Goal: Task Accomplishment & Management: Manage account settings

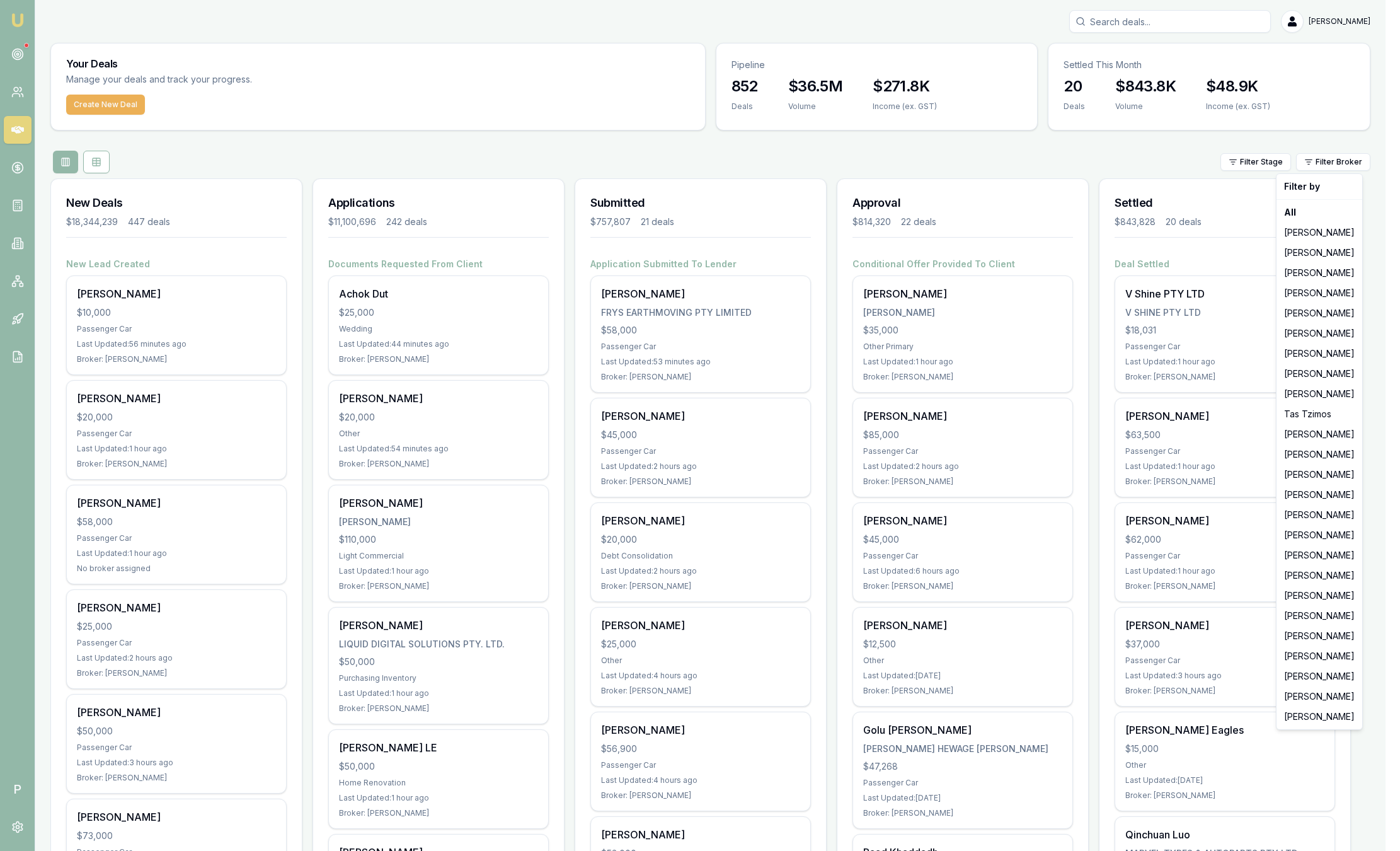
click at [872, 152] on html "Emu Broker P Sam Crouch Toggle Menu Your Deals Manage your deals and track your…" at bounding box center [700, 426] width 1400 height 851
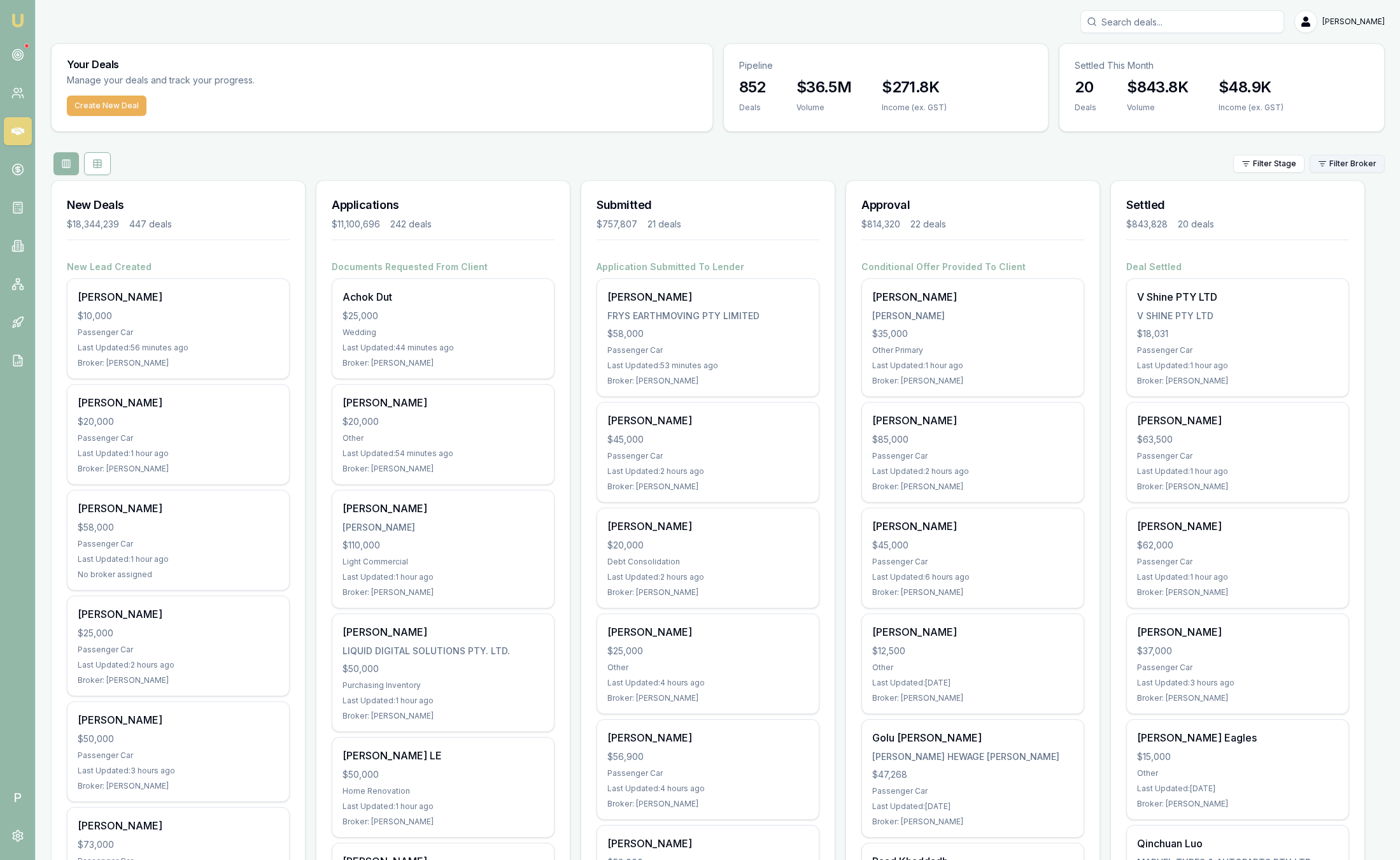
click at [1315, 164] on html "Emu Broker P Sam Crouch Toggle Menu Your Deals Manage your deals and track your…" at bounding box center [700, 430] width 1400 height 860
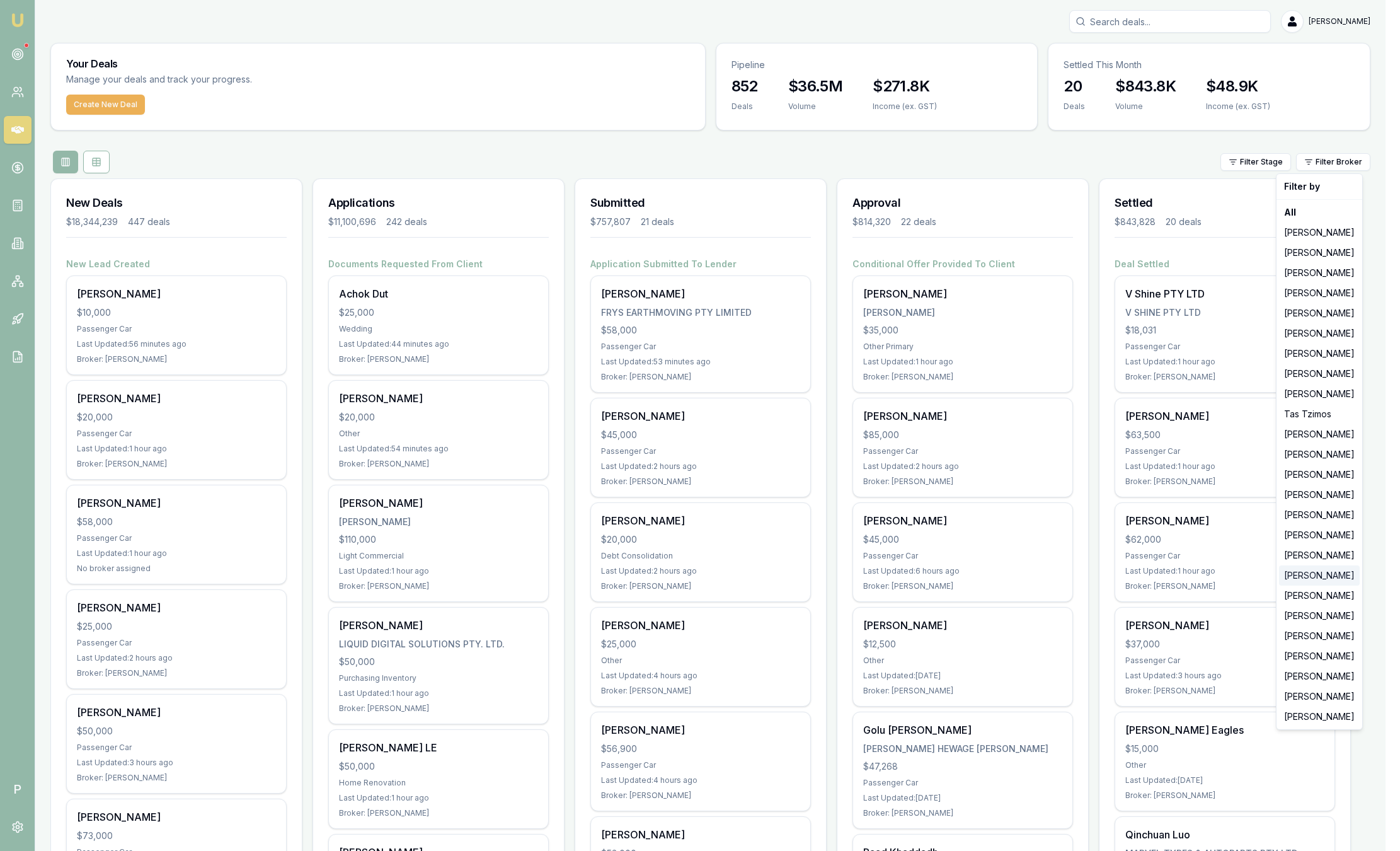
click at [1311, 572] on div "[PERSON_NAME]" at bounding box center [1319, 575] width 81 height 20
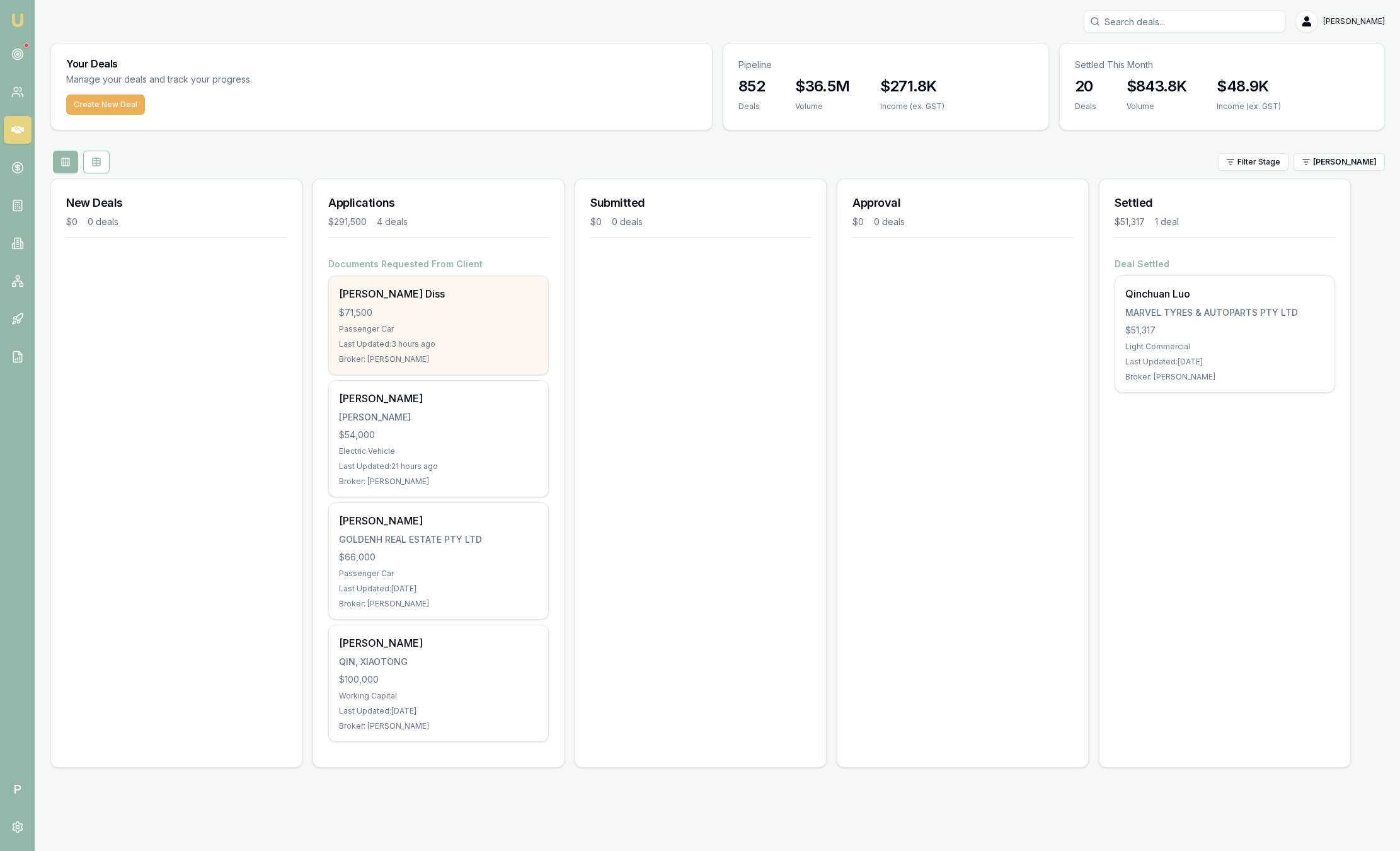
click at [469, 340] on div "Last Updated: 3 hours ago" at bounding box center [438, 344] width 199 height 10
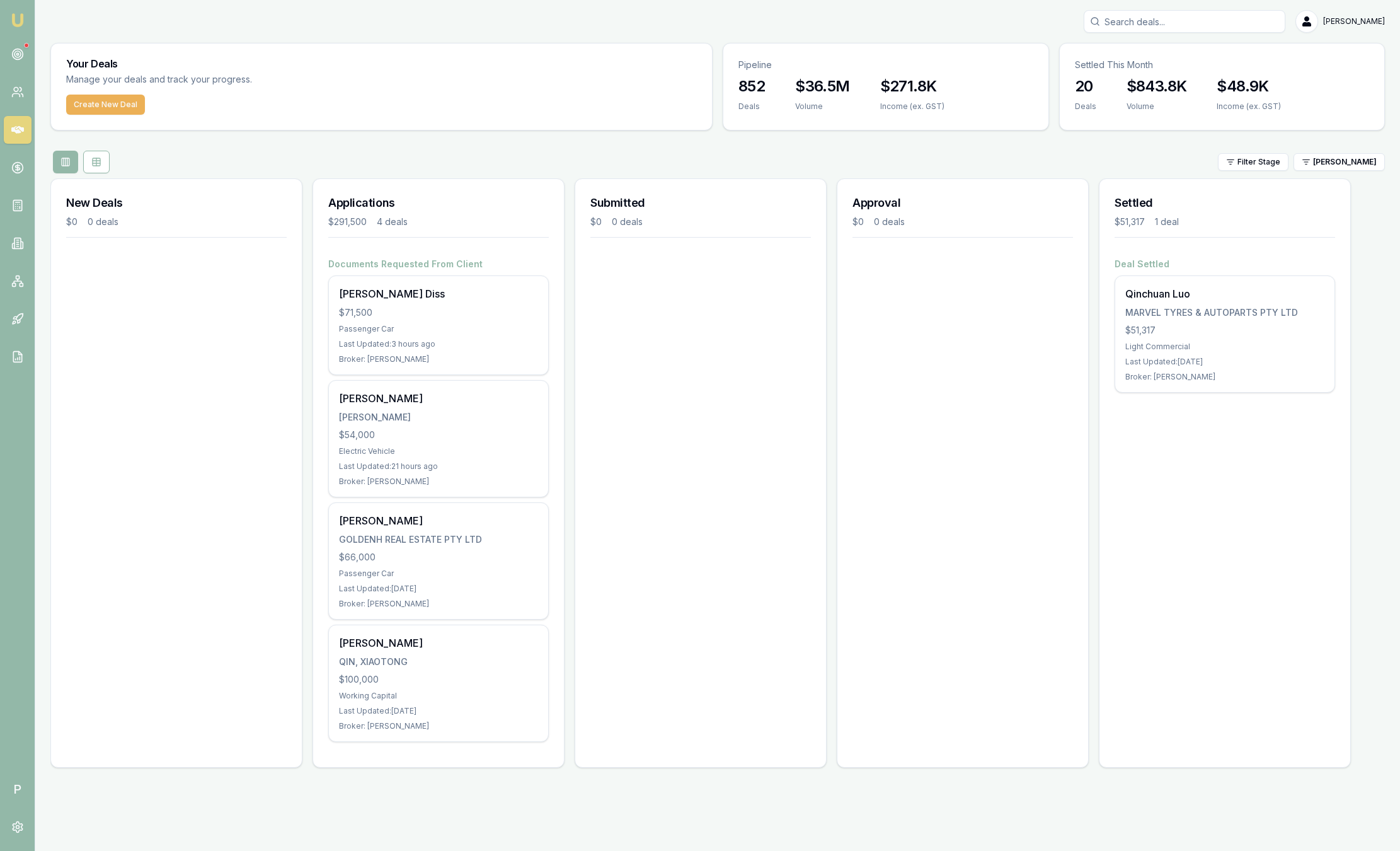
click at [535, 180] on div "Applications $291,500 4 deals" at bounding box center [439, 218] width 251 height 79
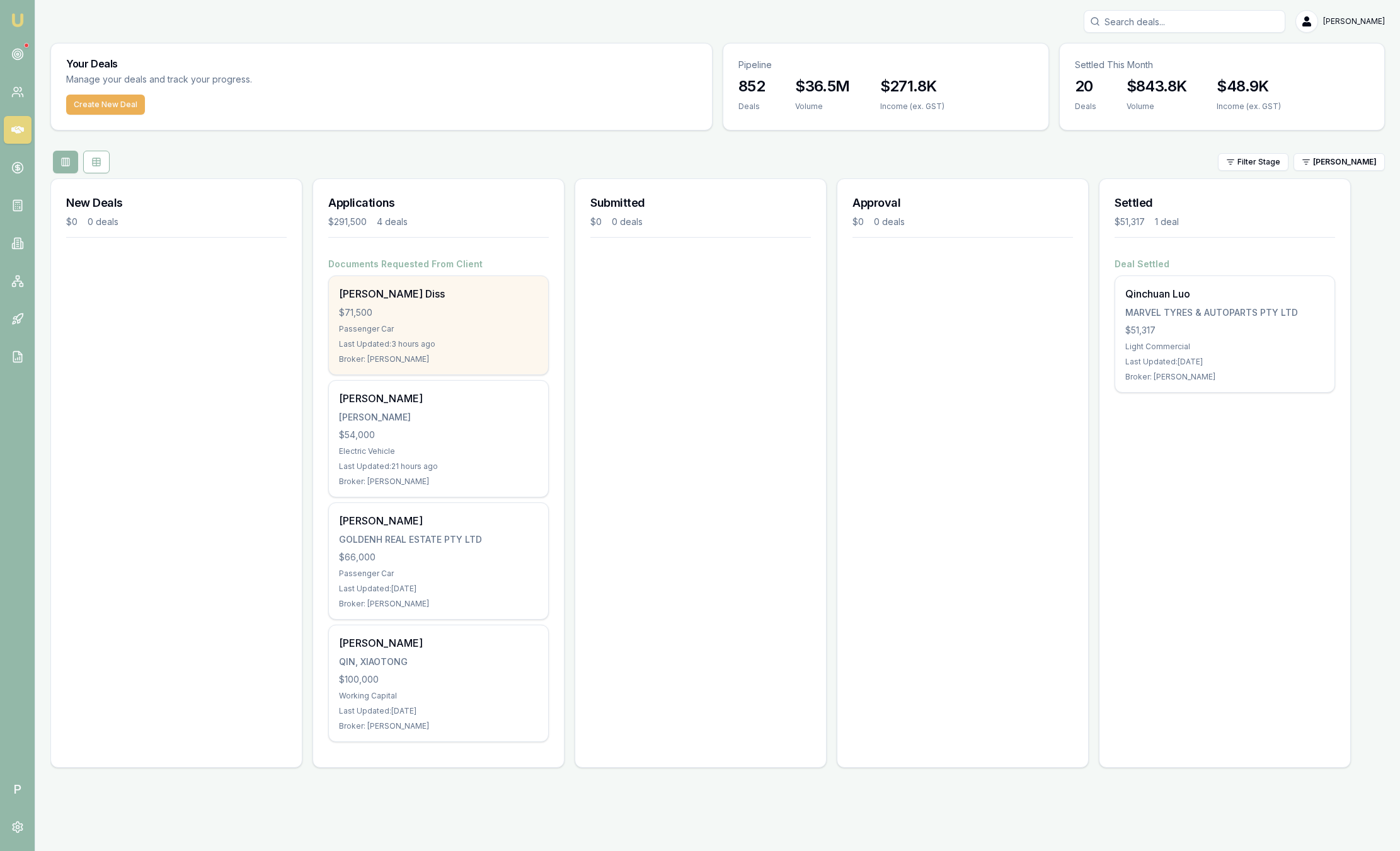
click at [424, 354] on div "Broker: Ray Guan" at bounding box center [438, 359] width 199 height 10
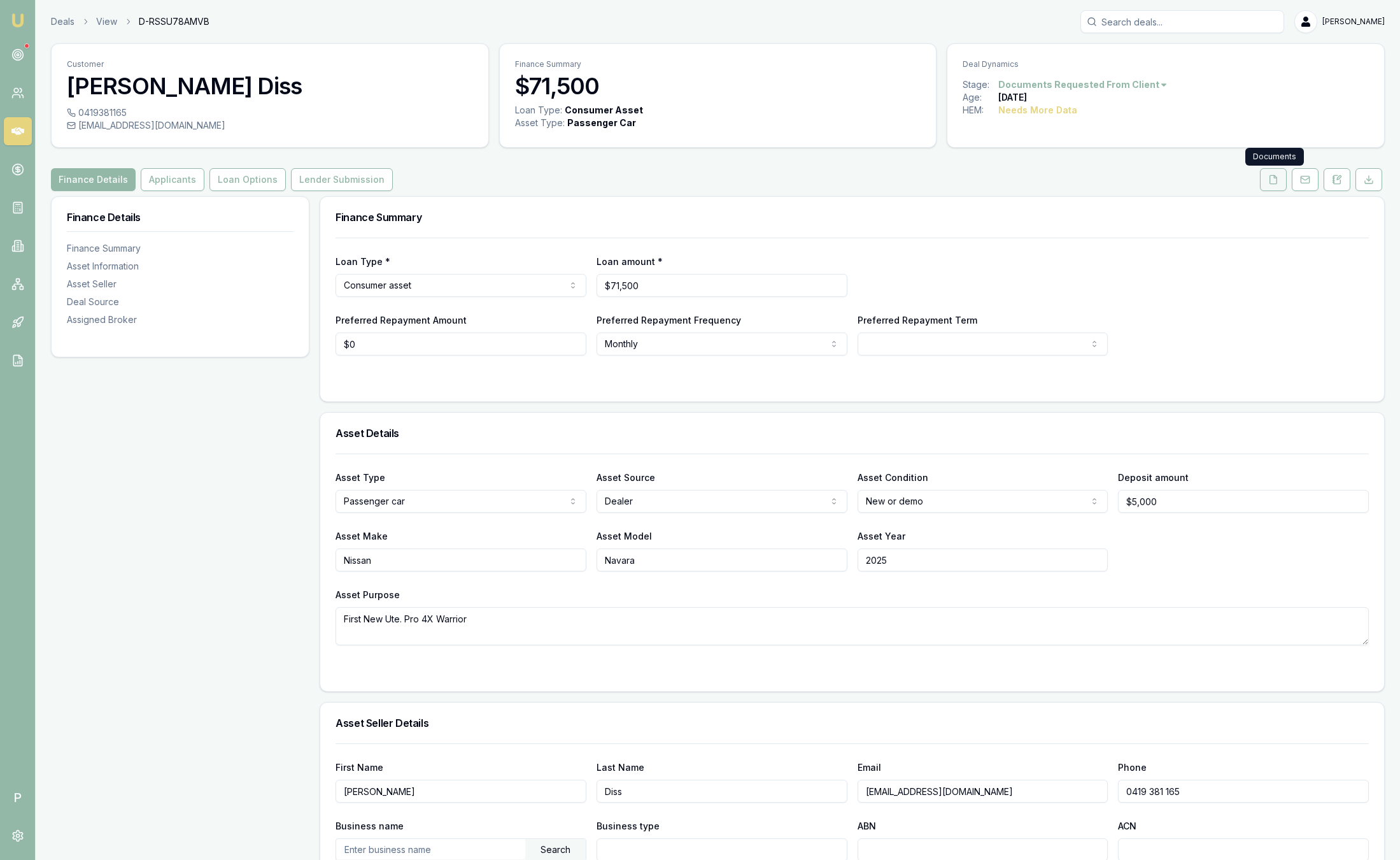
click at [1271, 183] on icon at bounding box center [1273, 179] width 11 height 11
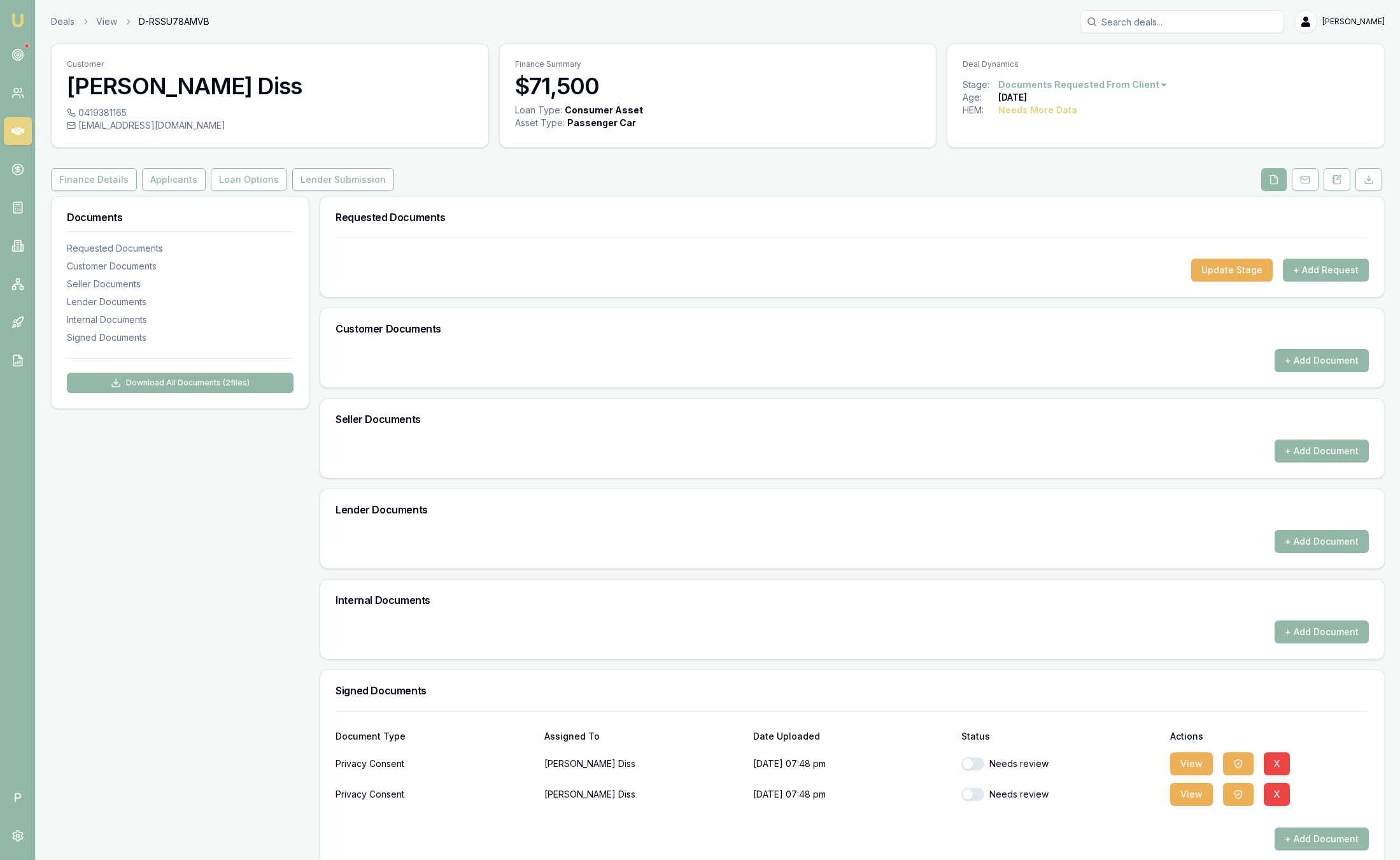
scroll to position [16, 0]
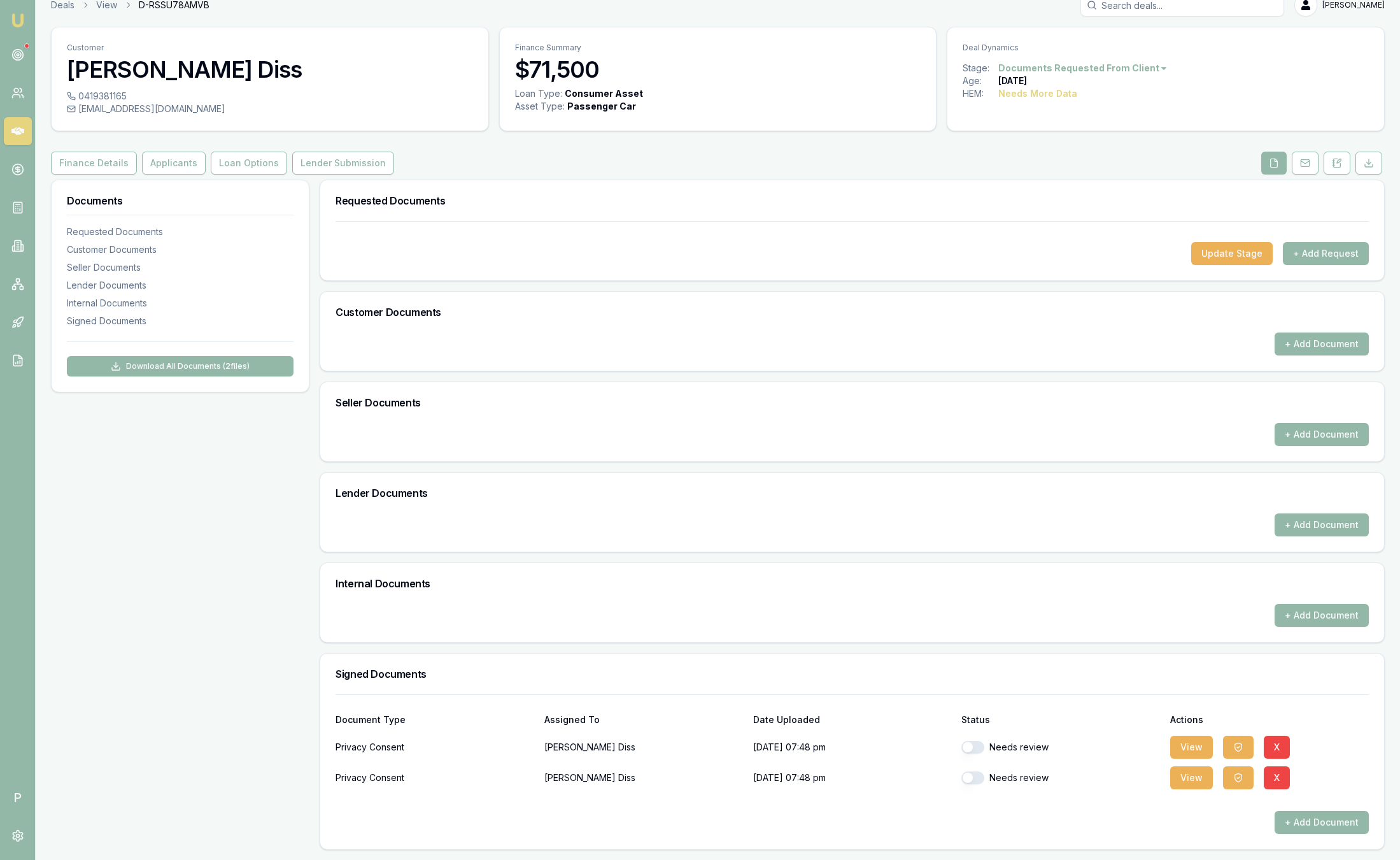
click at [16, 11] on link "Emu Broker" at bounding box center [17, 20] width 20 height 20
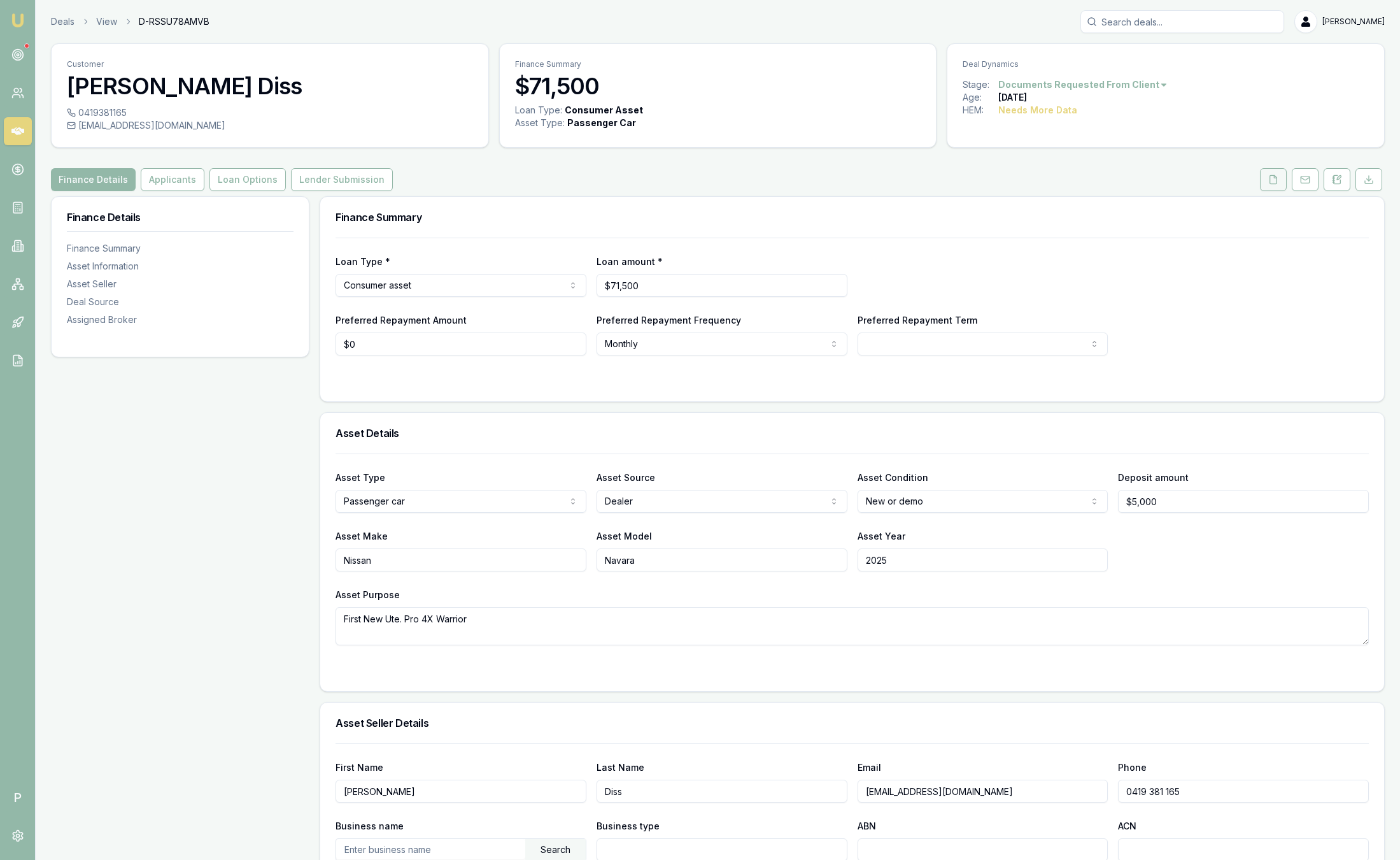
click at [1276, 188] on button at bounding box center [1273, 180] width 27 height 23
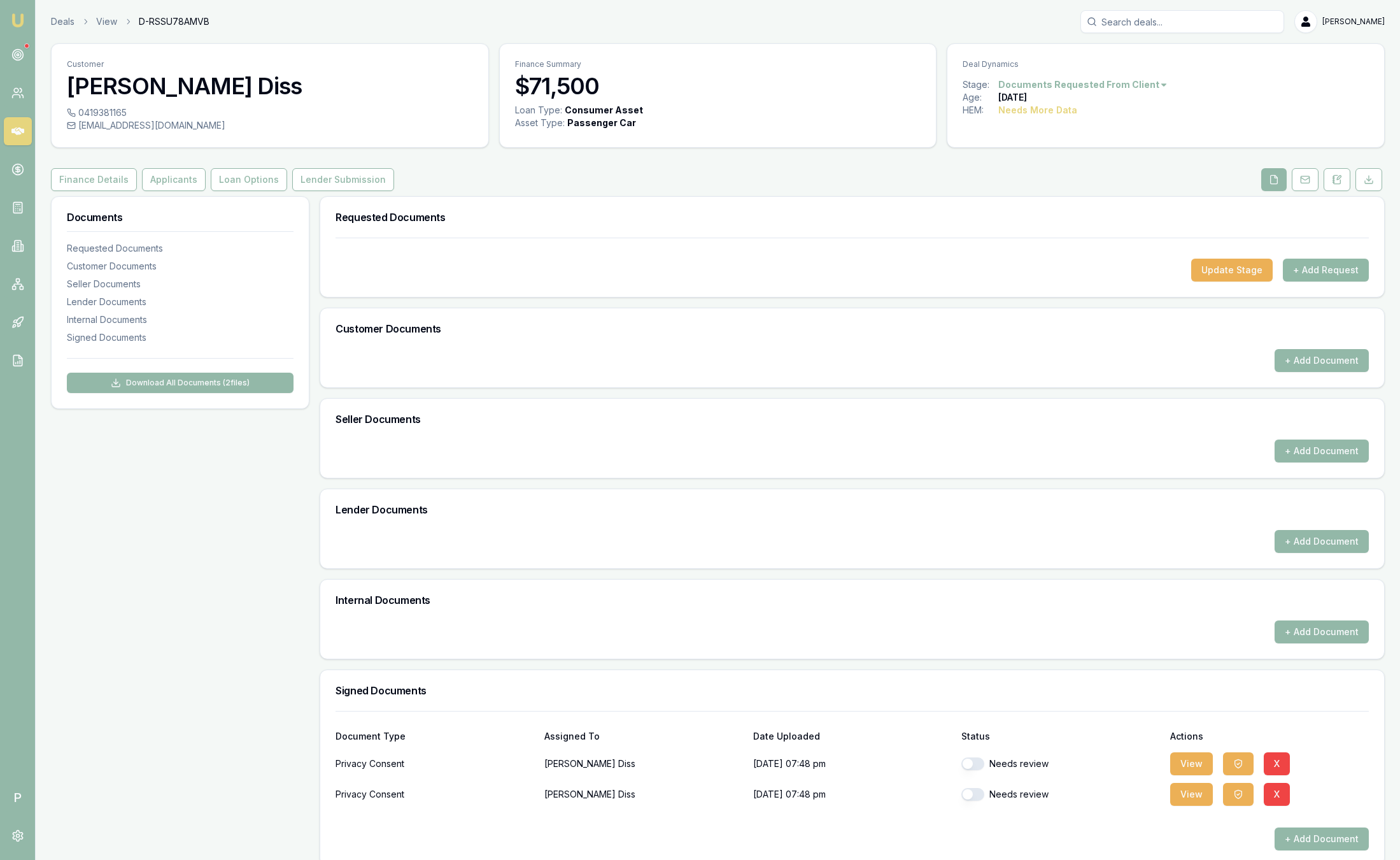
click at [1343, 276] on button "+ Add Request" at bounding box center [1325, 270] width 86 height 23
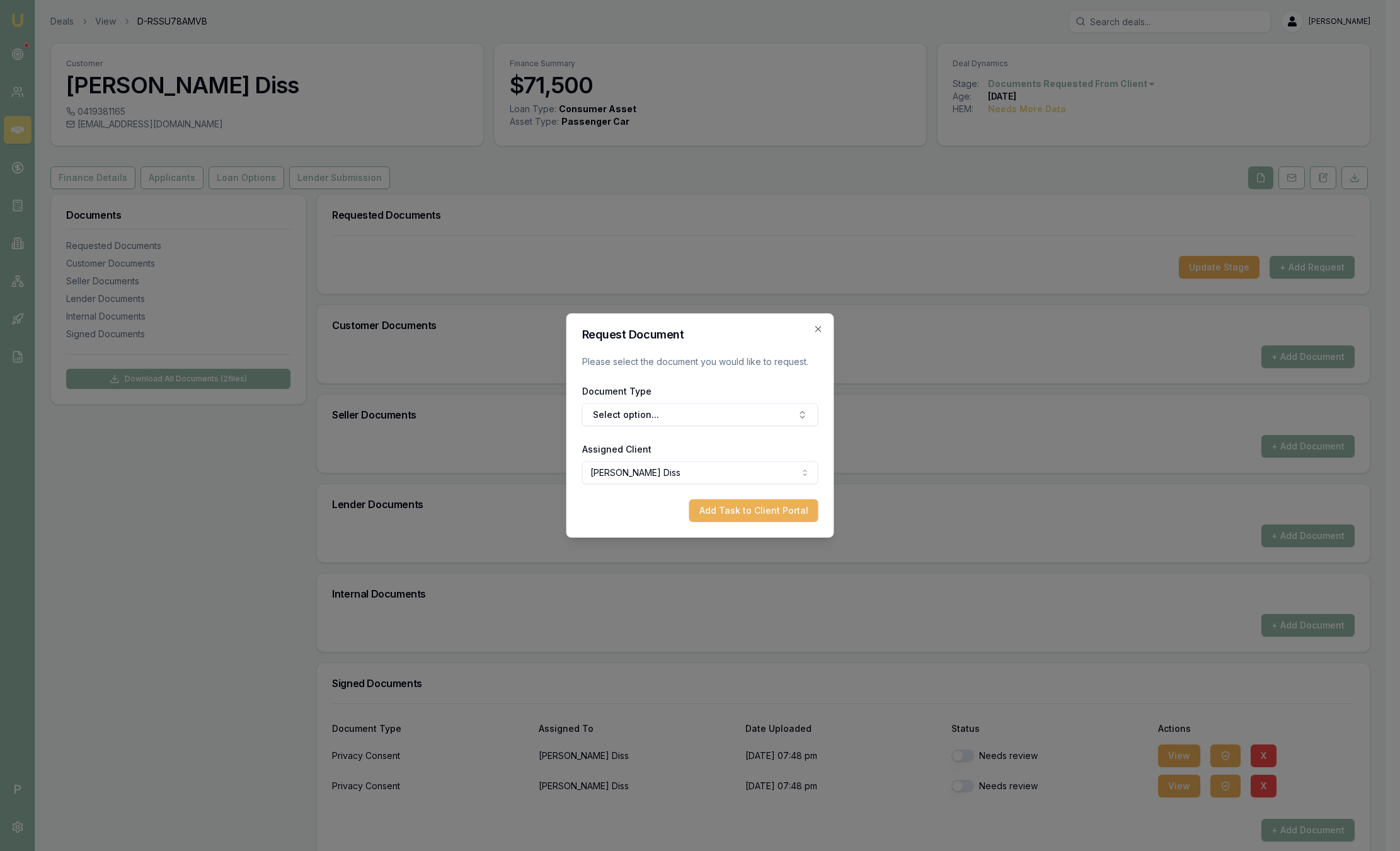
click at [823, 329] on div "Request Document Please select the document you would like to request. Document…" at bounding box center [700, 426] width 267 height 225
click at [819, 327] on icon "button" at bounding box center [818, 328] width 10 height 10
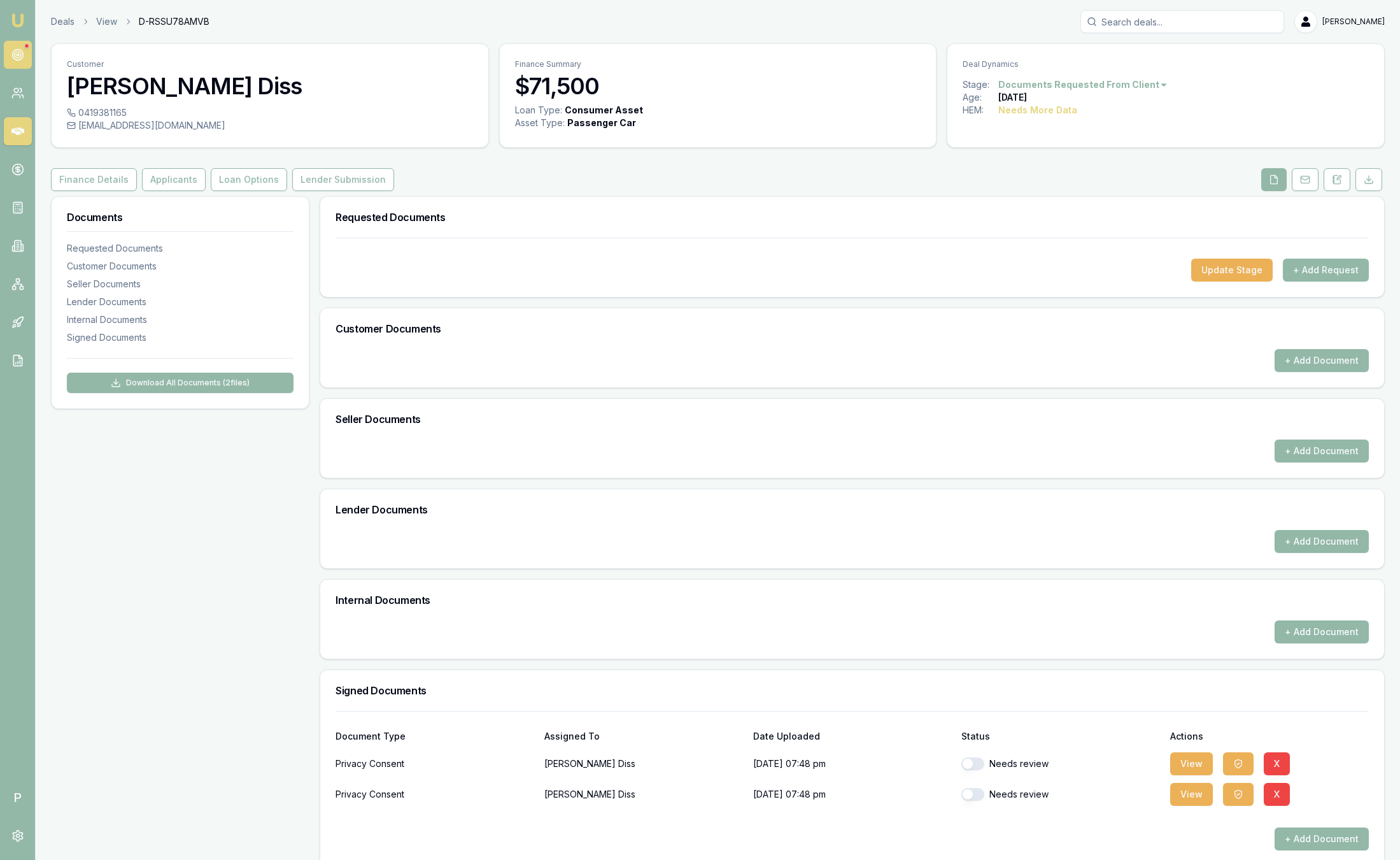
click at [25, 59] on link at bounding box center [17, 54] width 28 height 28
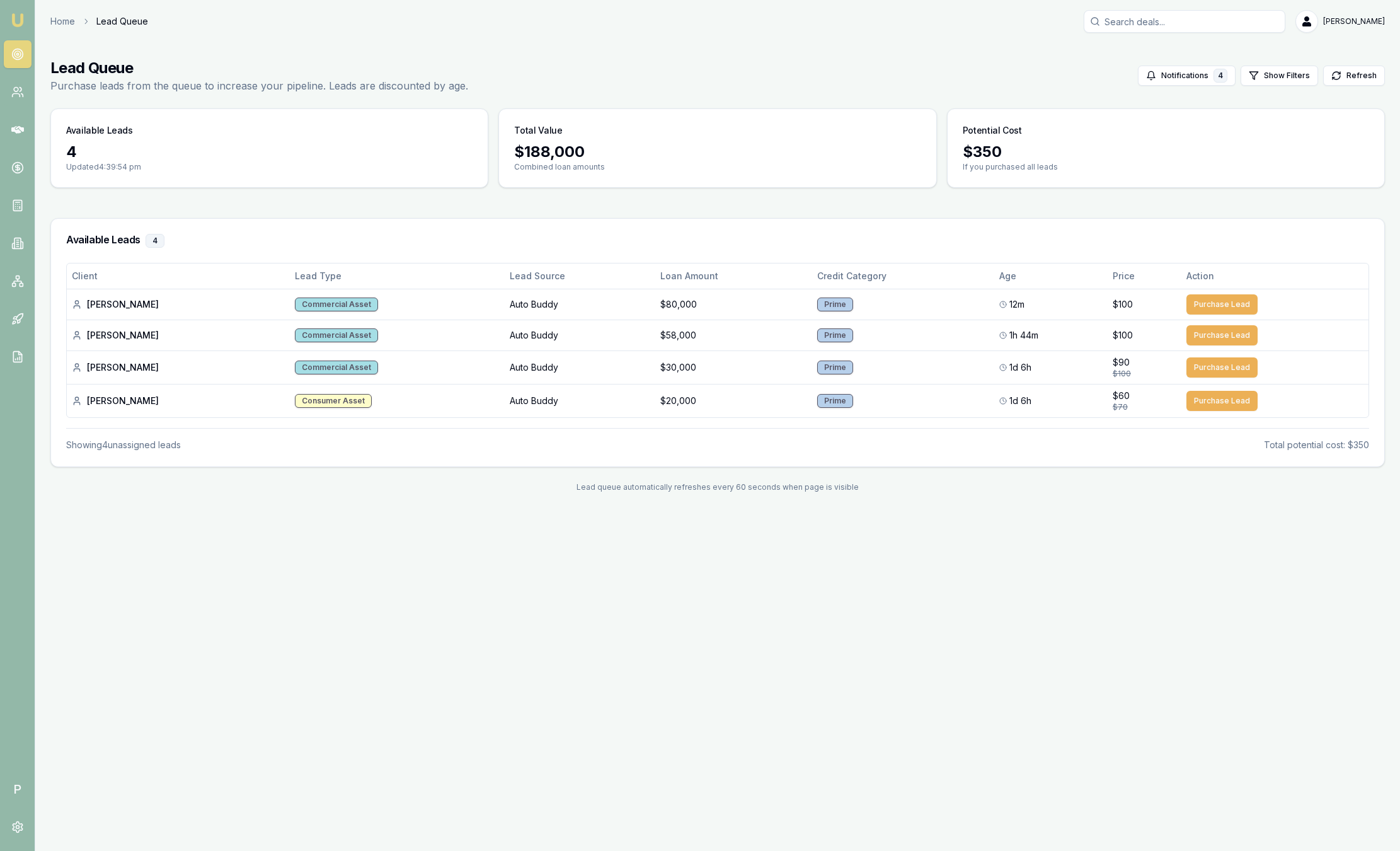
click at [25, 16] on link "Emu Broker" at bounding box center [17, 20] width 20 height 20
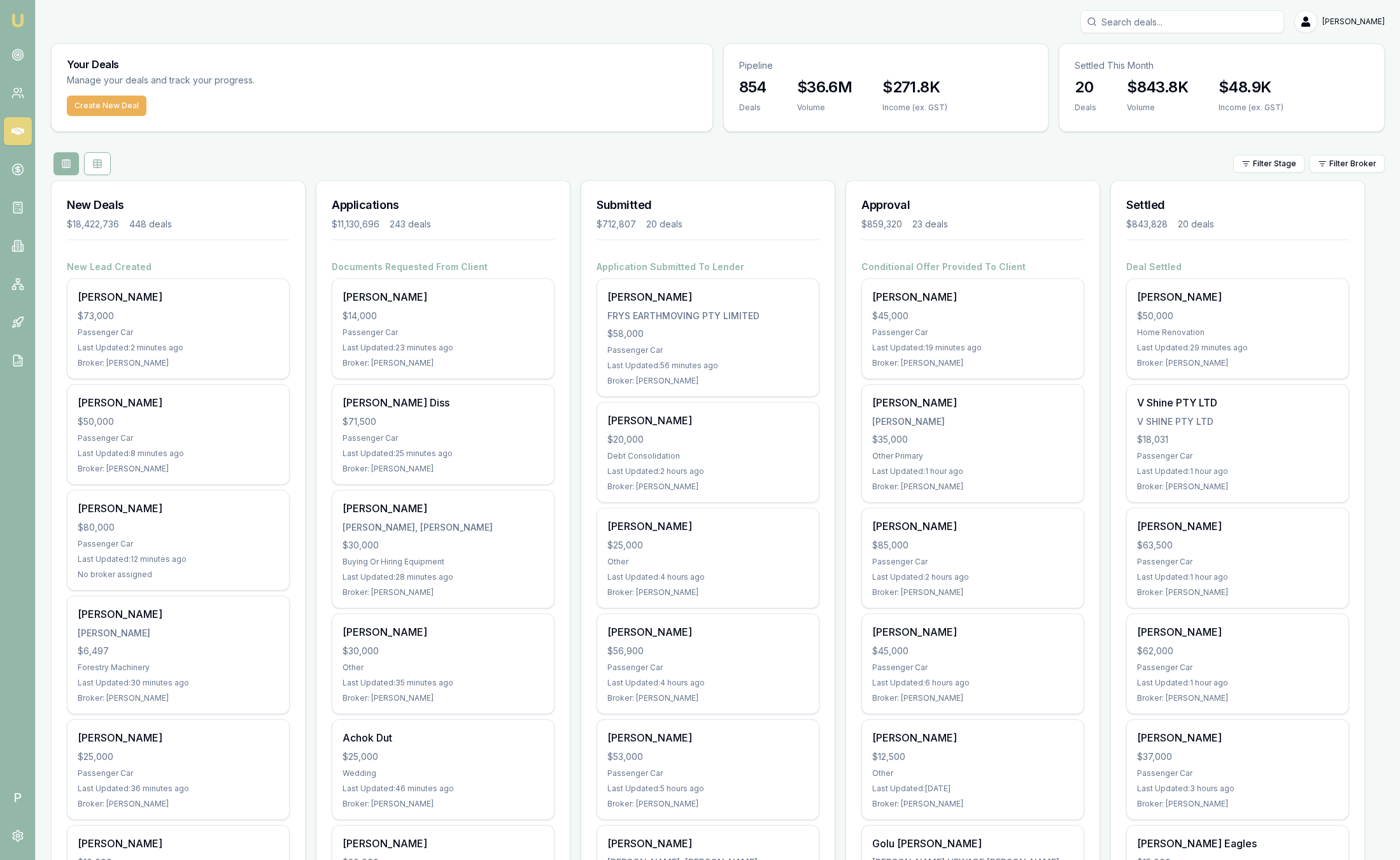
click at [301, 59] on div "Your Deals Manage your deals and track your progress." at bounding box center [382, 70] width 661 height 52
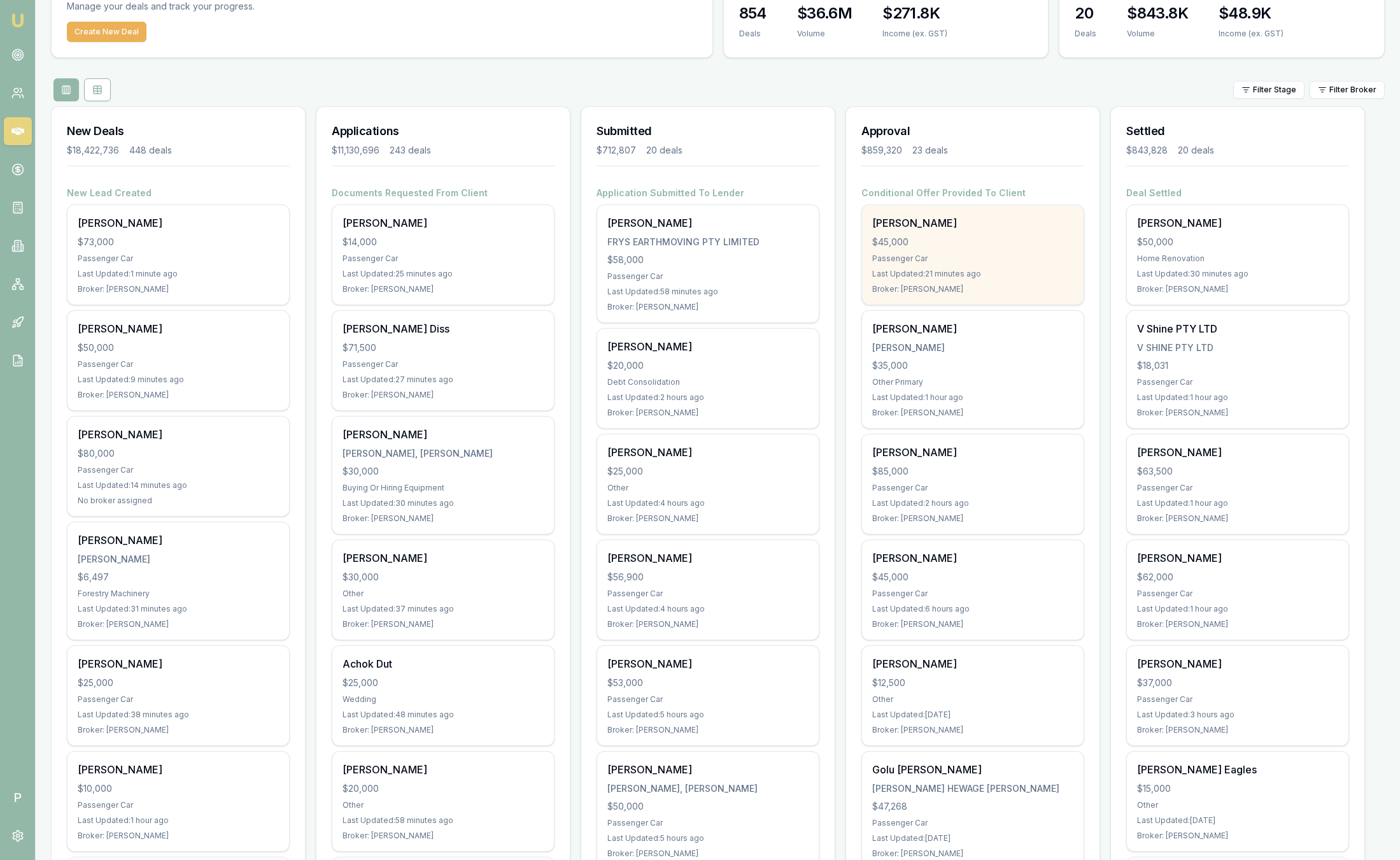
scroll to position [95, 0]
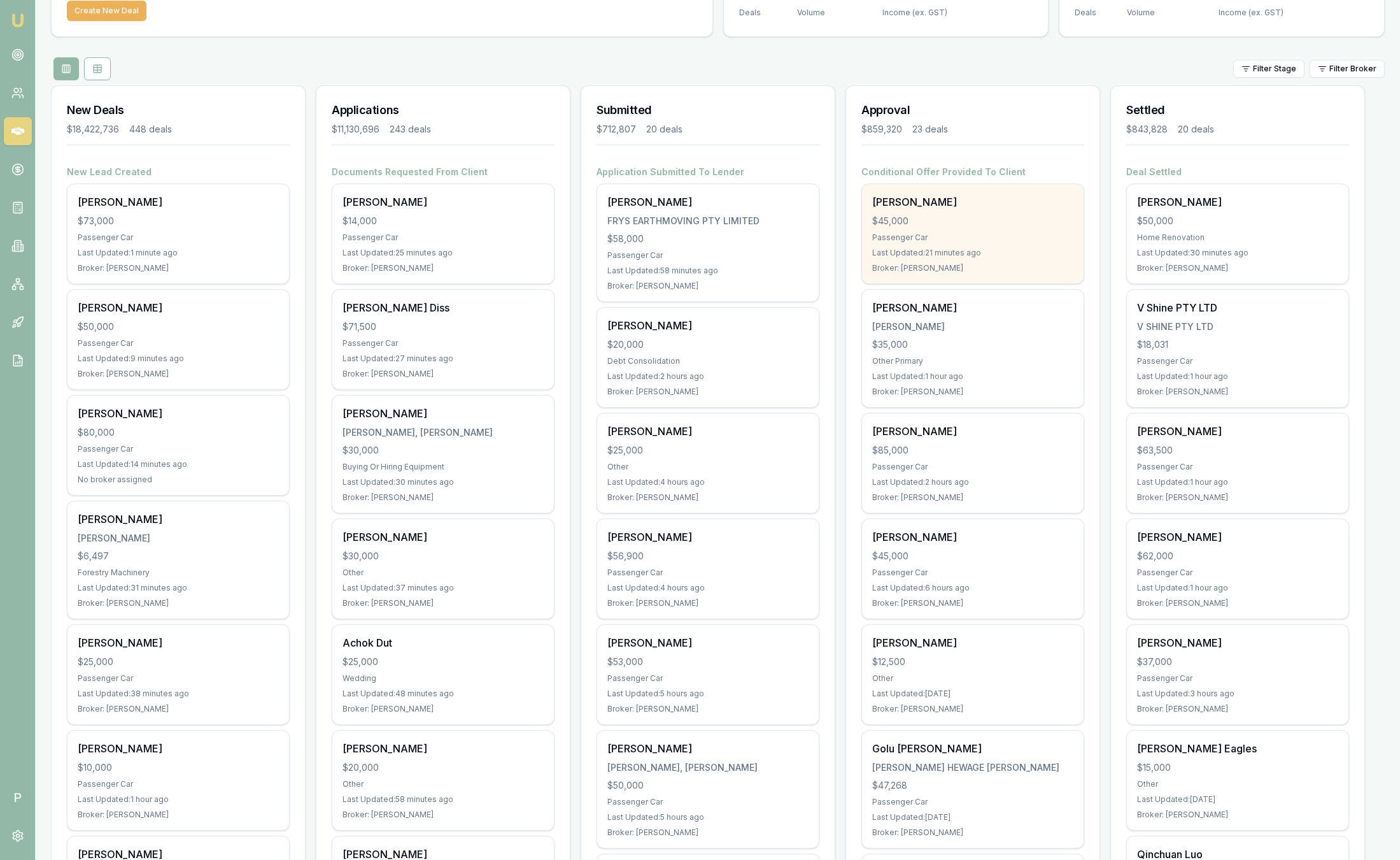
click at [956, 233] on div "Passenger Car" at bounding box center [972, 238] width 201 height 11
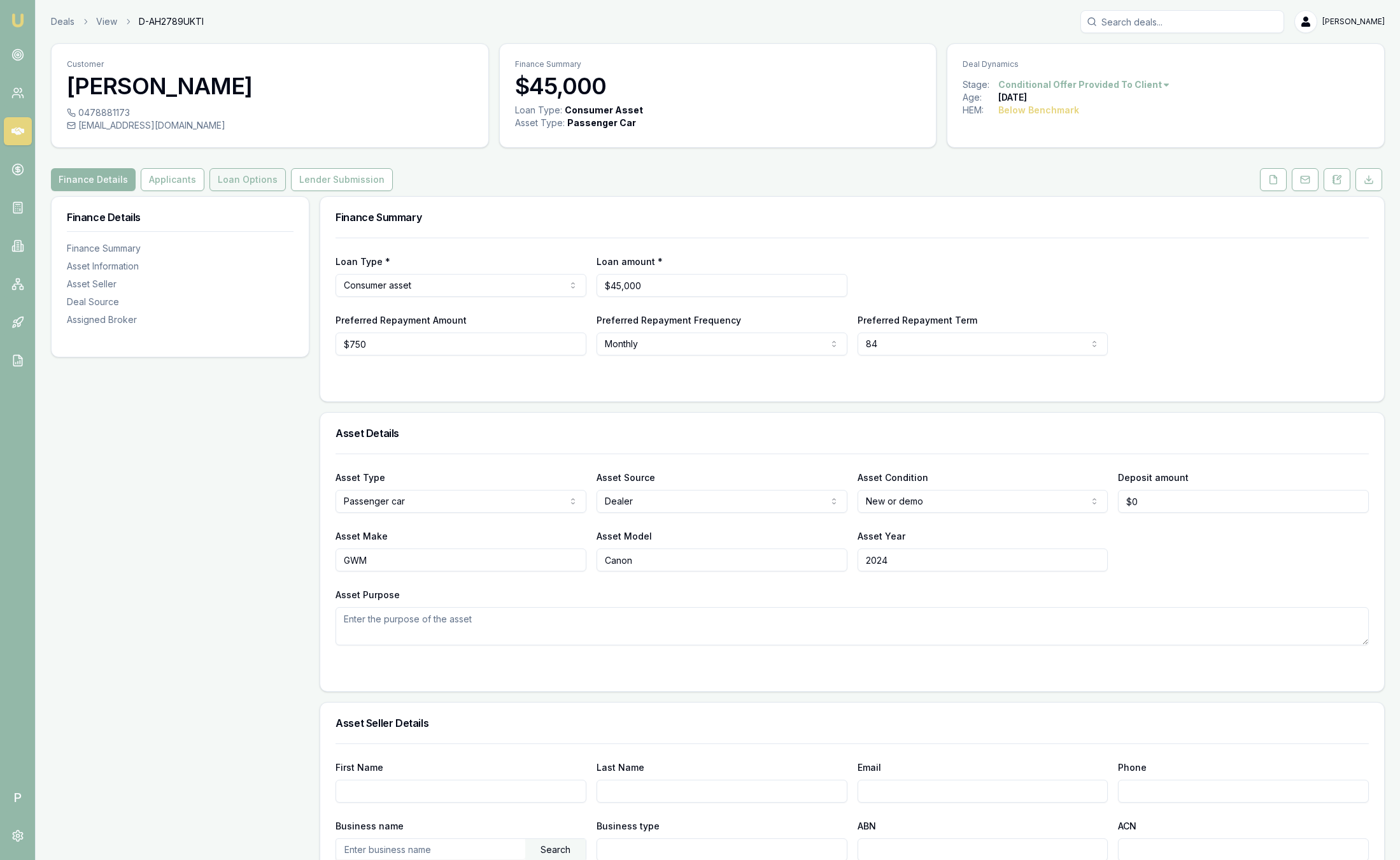
click at [261, 190] on button "Loan Options" at bounding box center [247, 180] width 76 height 23
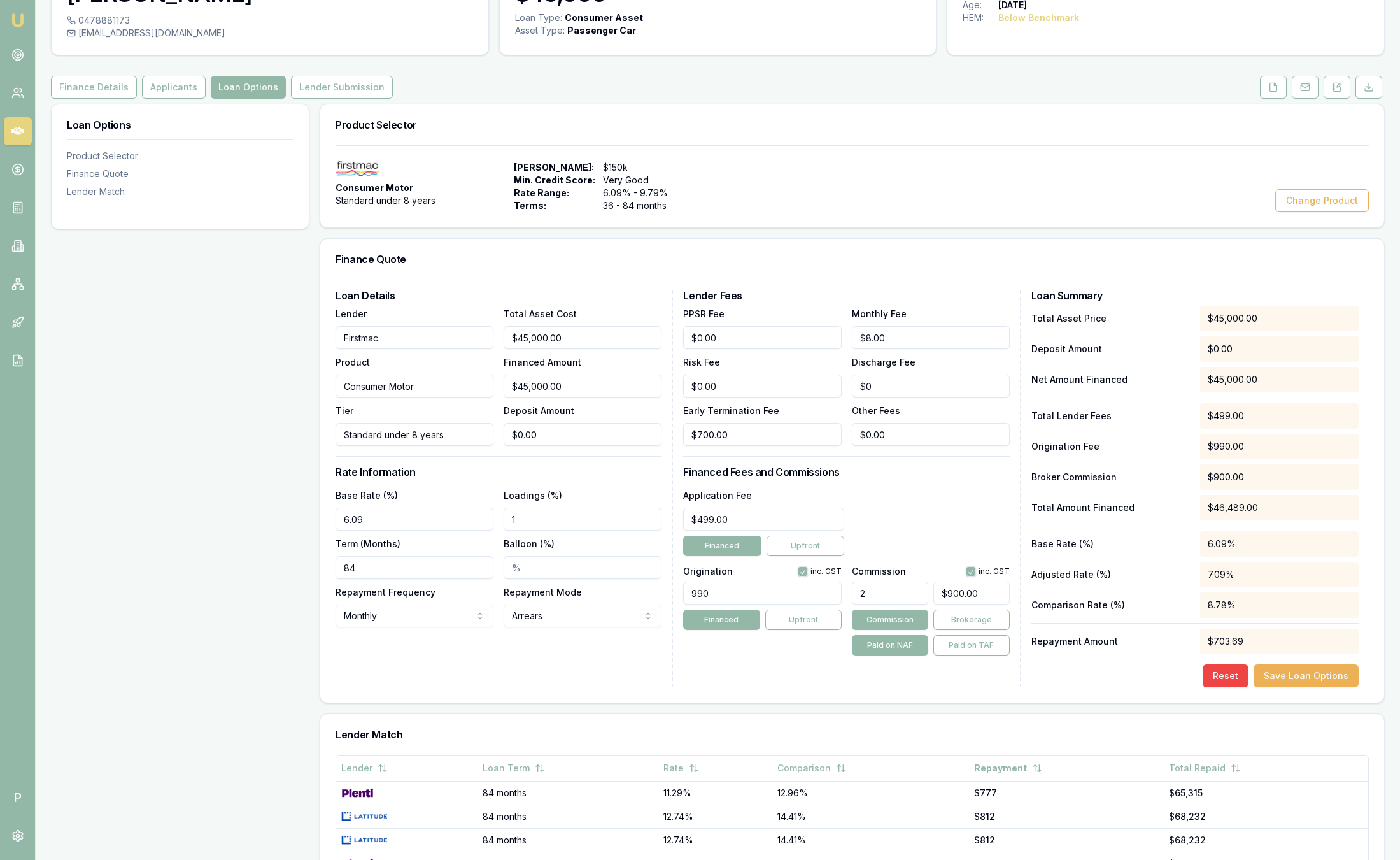
scroll to position [88, 0]
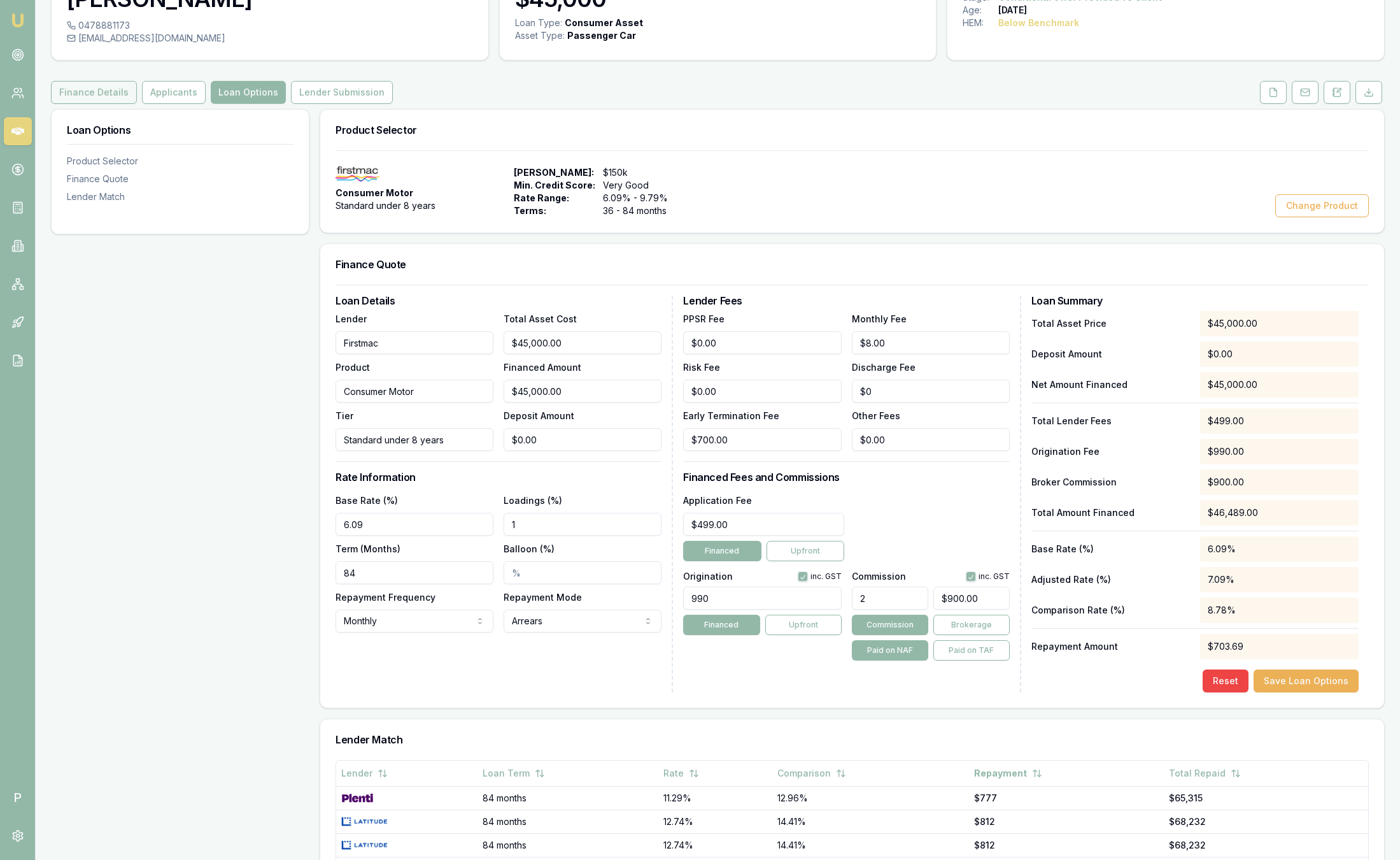
click at [109, 95] on button "Finance Details" at bounding box center [93, 92] width 86 height 23
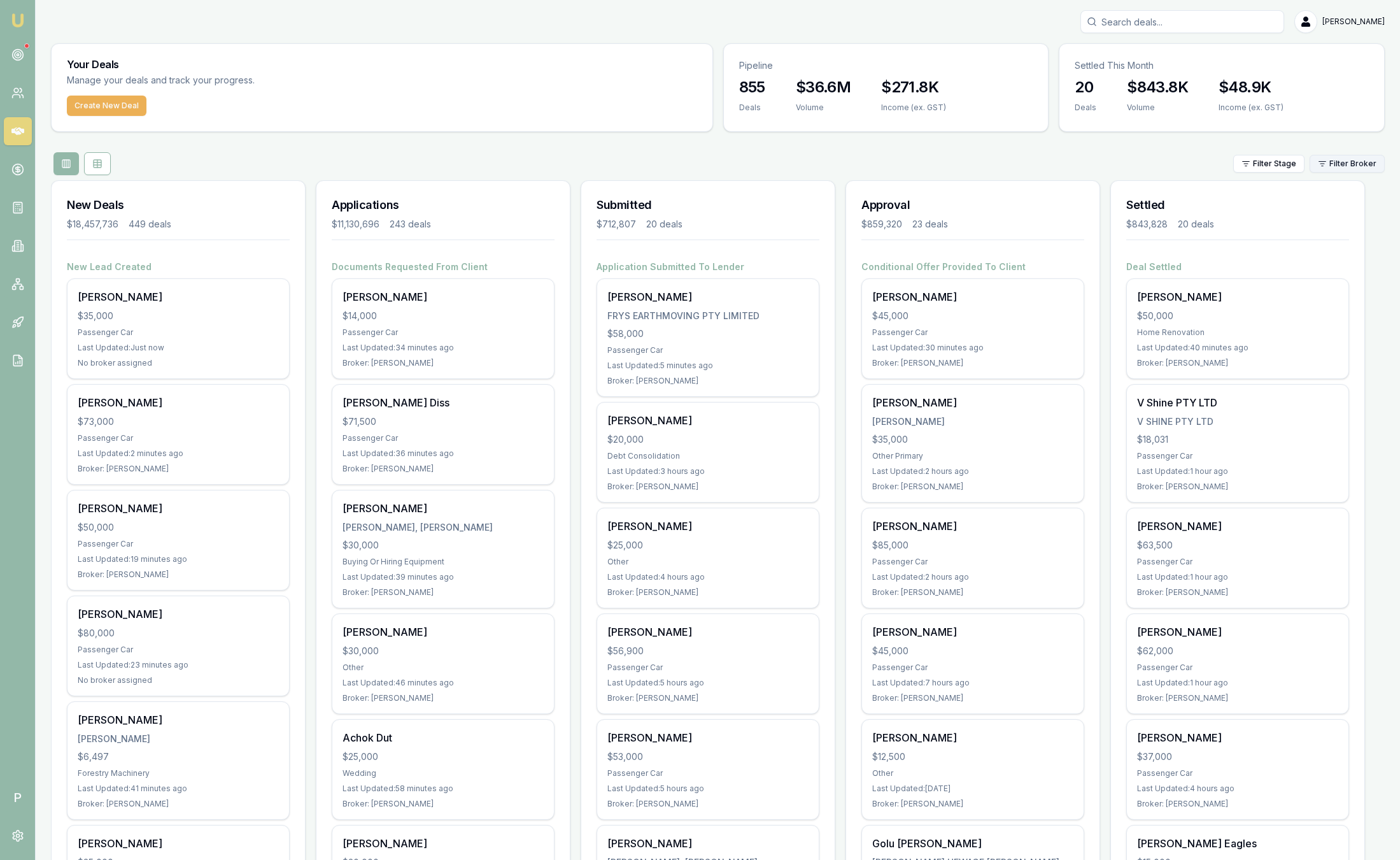
click at [1345, 158] on html "Emu Broker P Sam Crouch Toggle Menu Your Deals Manage your deals and track your…" at bounding box center [700, 430] width 1400 height 860
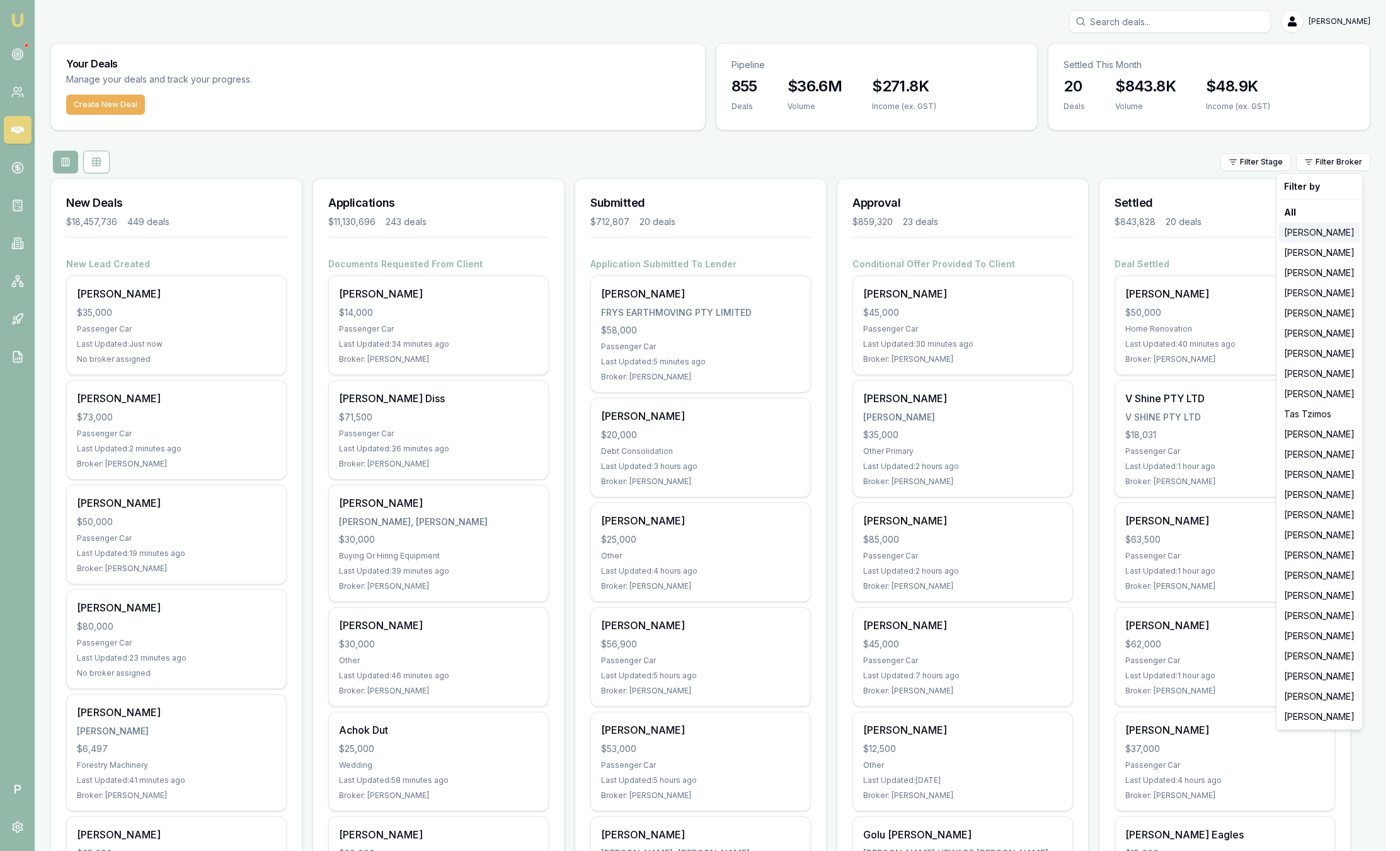
click at [1317, 223] on div "[PERSON_NAME]" at bounding box center [1319, 232] width 81 height 20
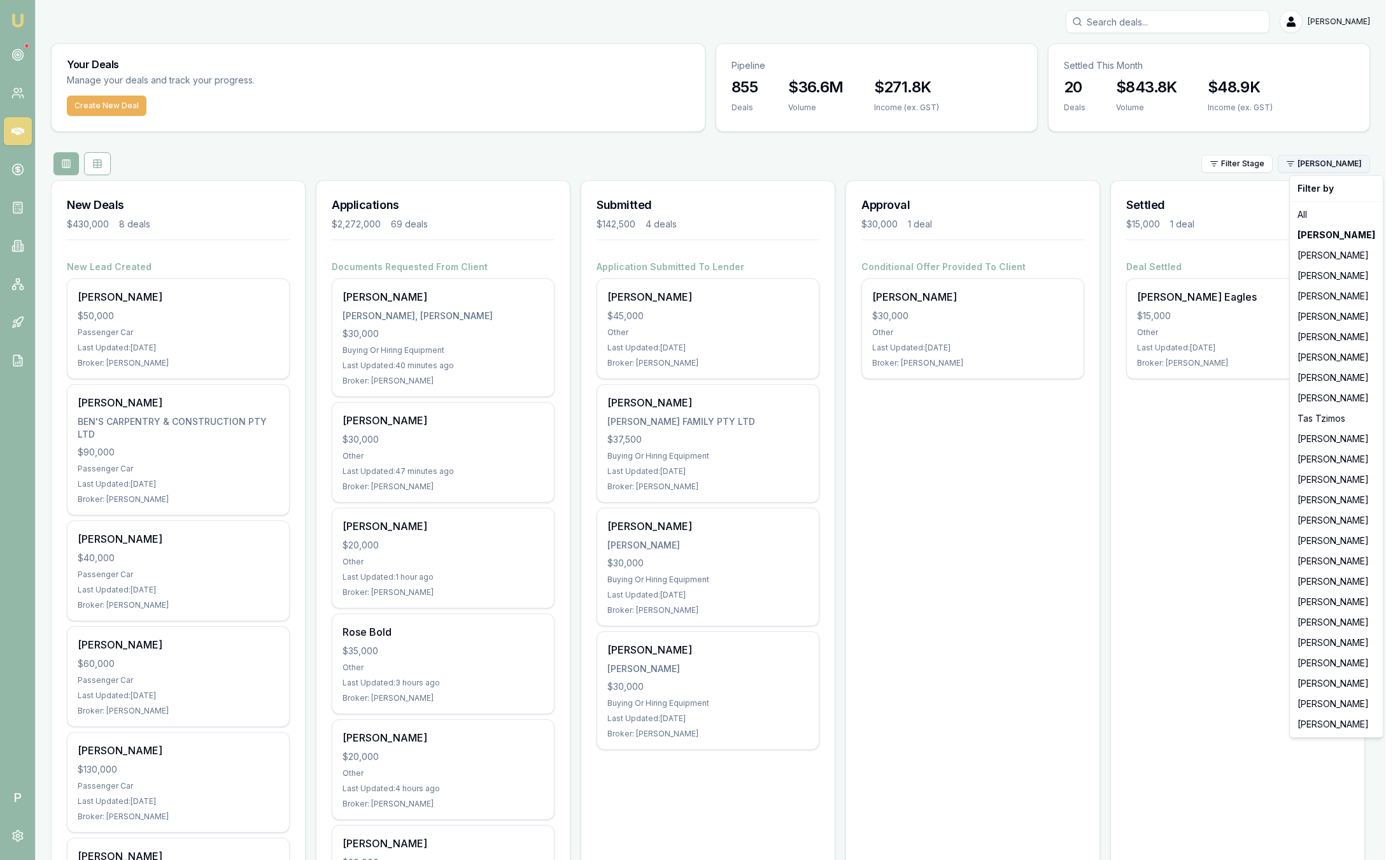
click at [1336, 158] on html "Emu Broker P Sam Crouch Toggle Menu Your Deals Manage your deals and track your…" at bounding box center [700, 430] width 1400 height 860
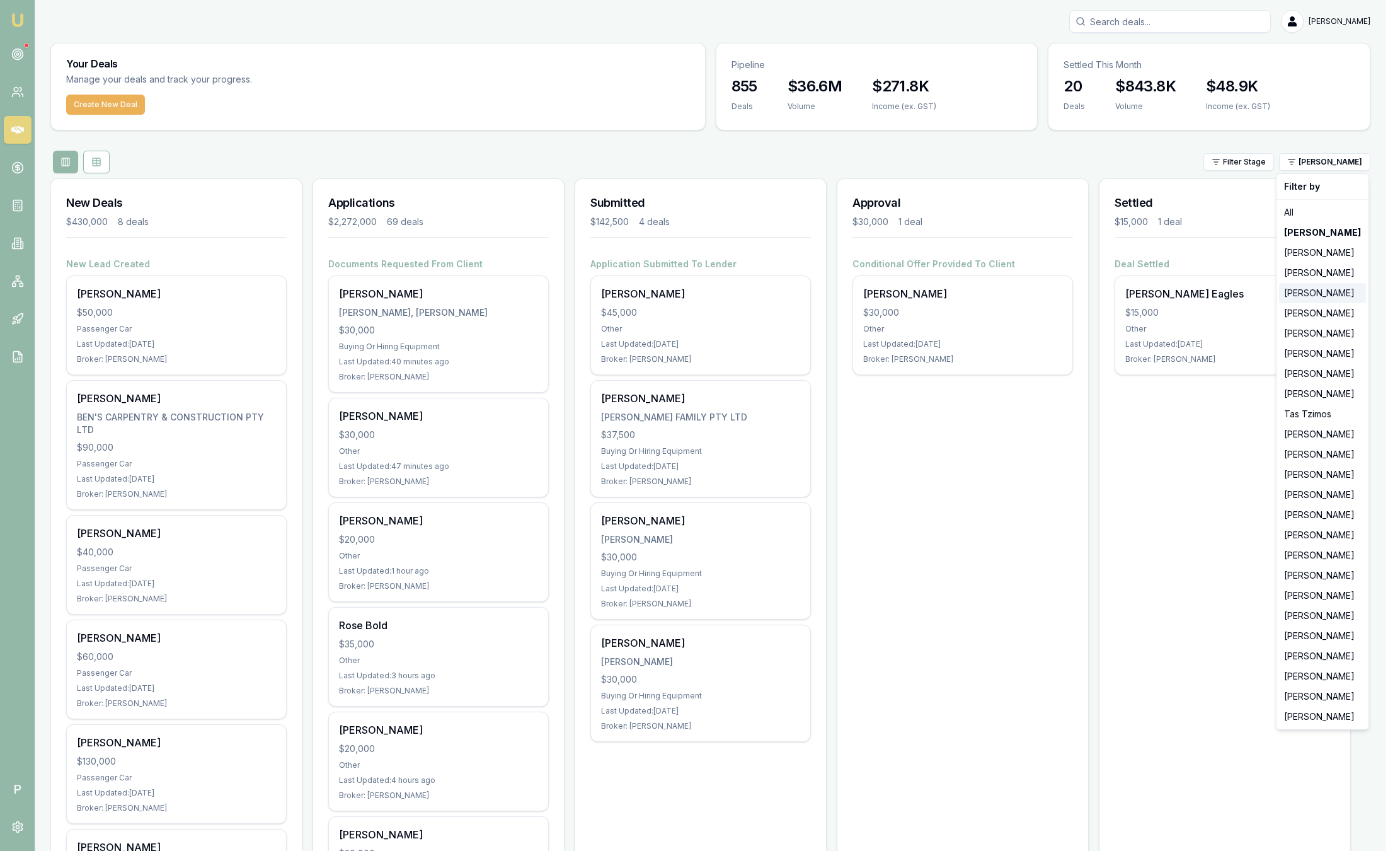
click at [1311, 285] on div "[PERSON_NAME]" at bounding box center [1322, 292] width 87 height 20
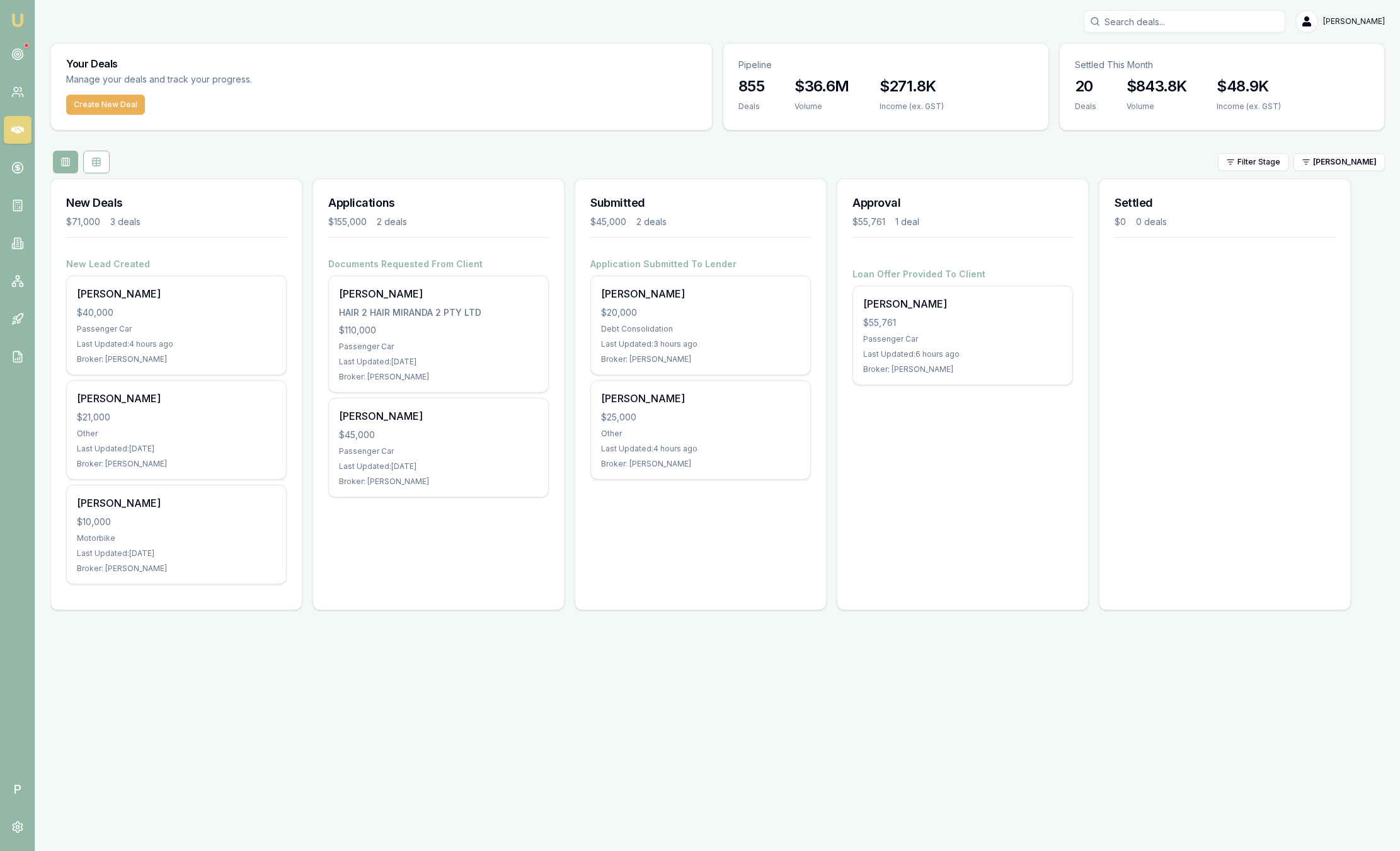
drag, startPoint x: 1359, startPoint y: 163, endPoint x: 1023, endPoint y: 490, distance: 468.9
click at [1023, 490] on div "Approval $55,761 1 deal Loan Offer Provided To Client Ryan Mcmenamin $55,761 Pa…" at bounding box center [962, 394] width 252 height 432
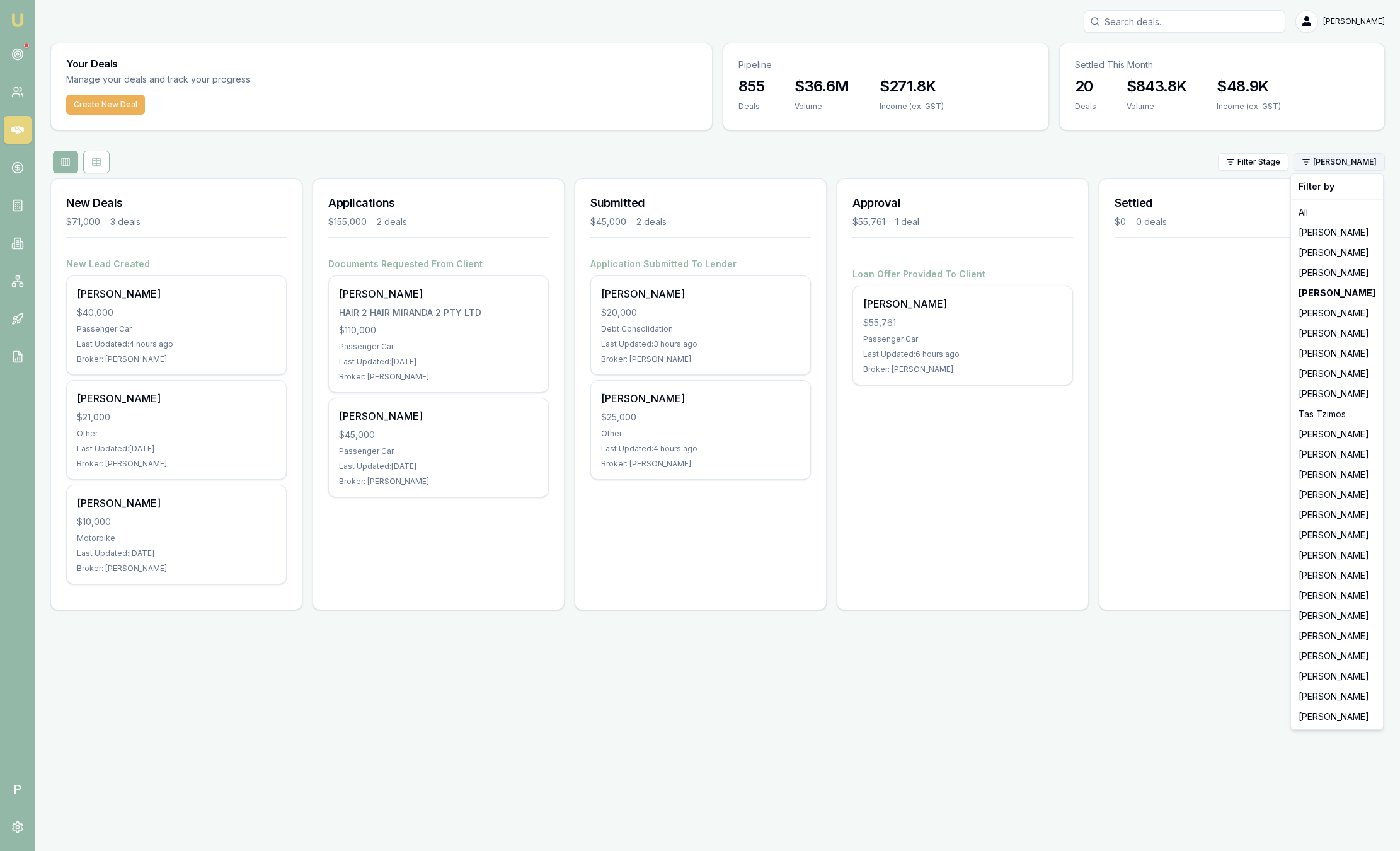
click at [1356, 166] on html "Emu Broker P Sam Crouch Toggle Menu Your Deals Manage your deals and track your…" at bounding box center [700, 426] width 1400 height 851
click at [1323, 331] on div "[PERSON_NAME]" at bounding box center [1336, 333] width 87 height 20
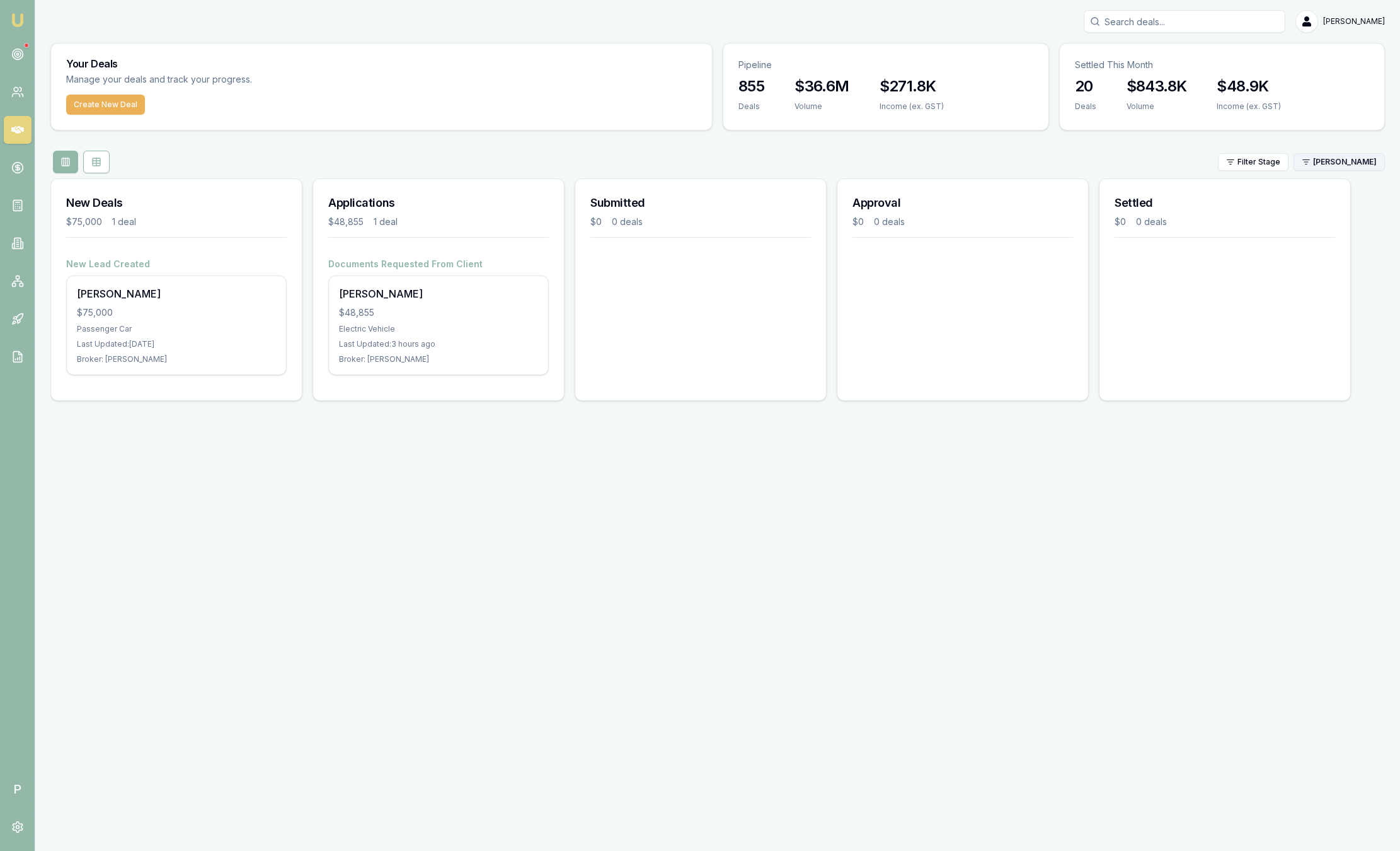
click at [1344, 167] on html "Emu Broker P Sam Crouch Toggle Menu Your Deals Manage your deals and track your…" at bounding box center [700, 426] width 1400 height 851
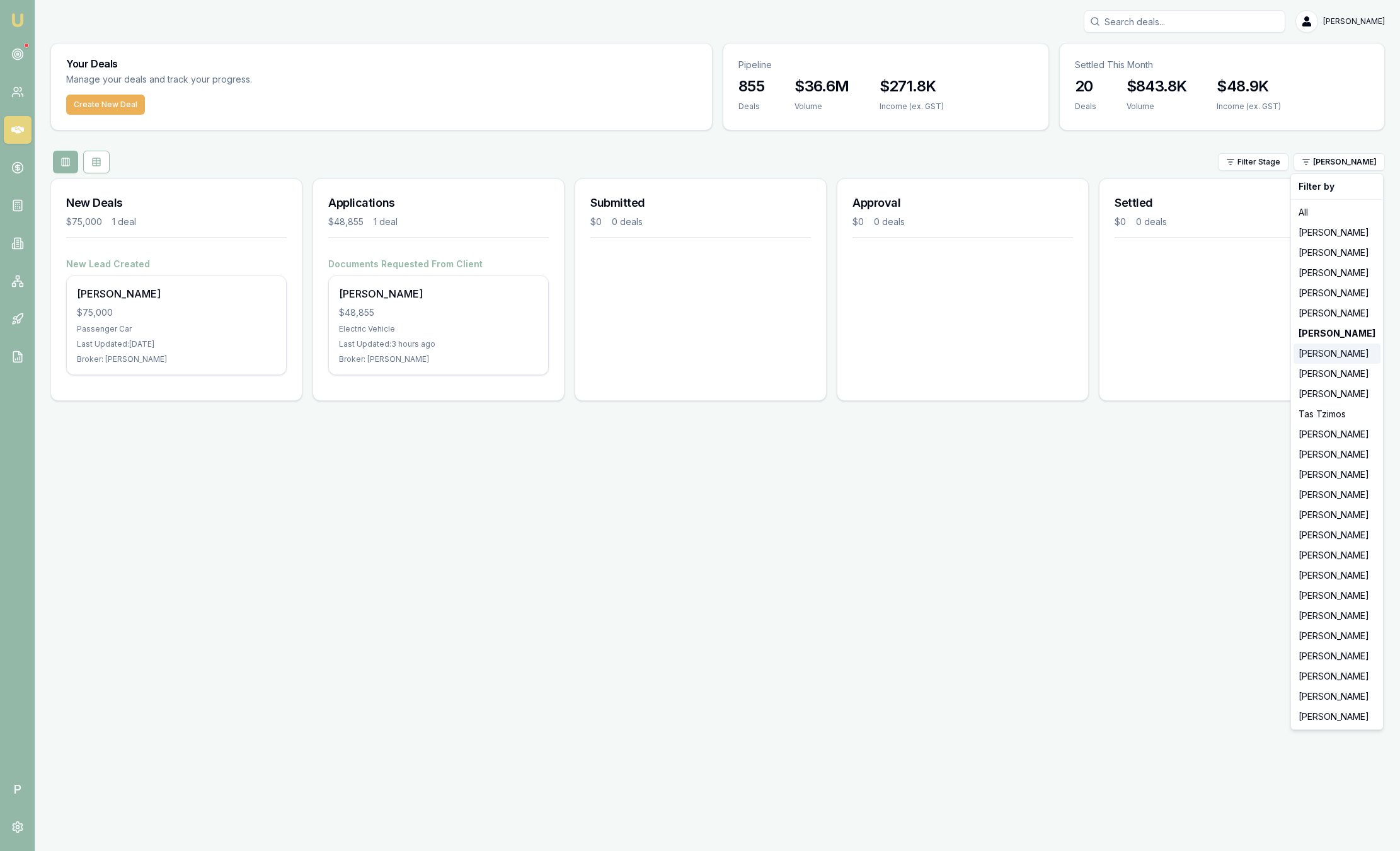
click at [1342, 353] on div "[PERSON_NAME]" at bounding box center [1336, 353] width 87 height 20
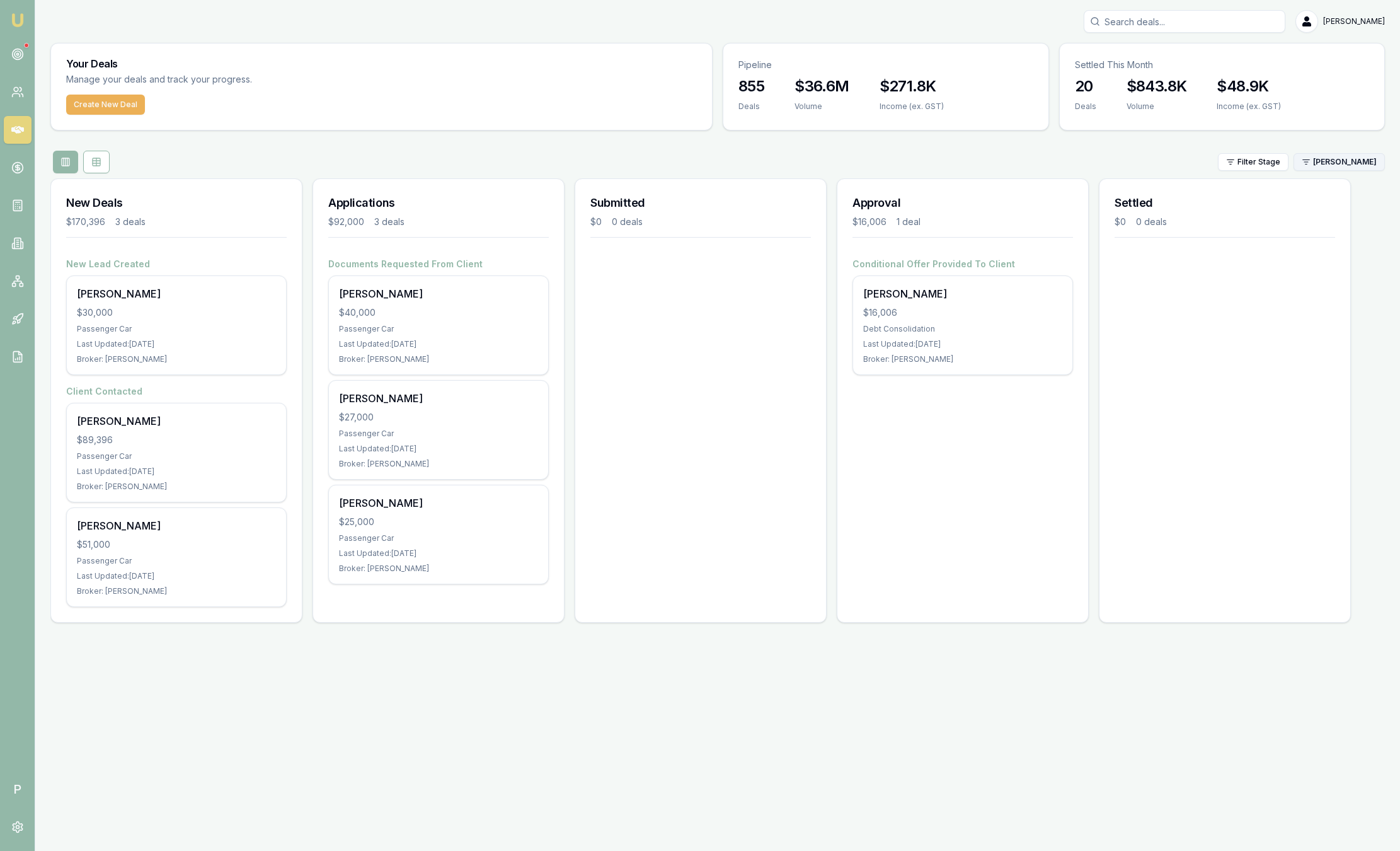
click at [1336, 155] on html "Emu Broker P Sam Crouch Toggle Menu Your Deals Manage your deals and track your…" at bounding box center [700, 426] width 1400 height 851
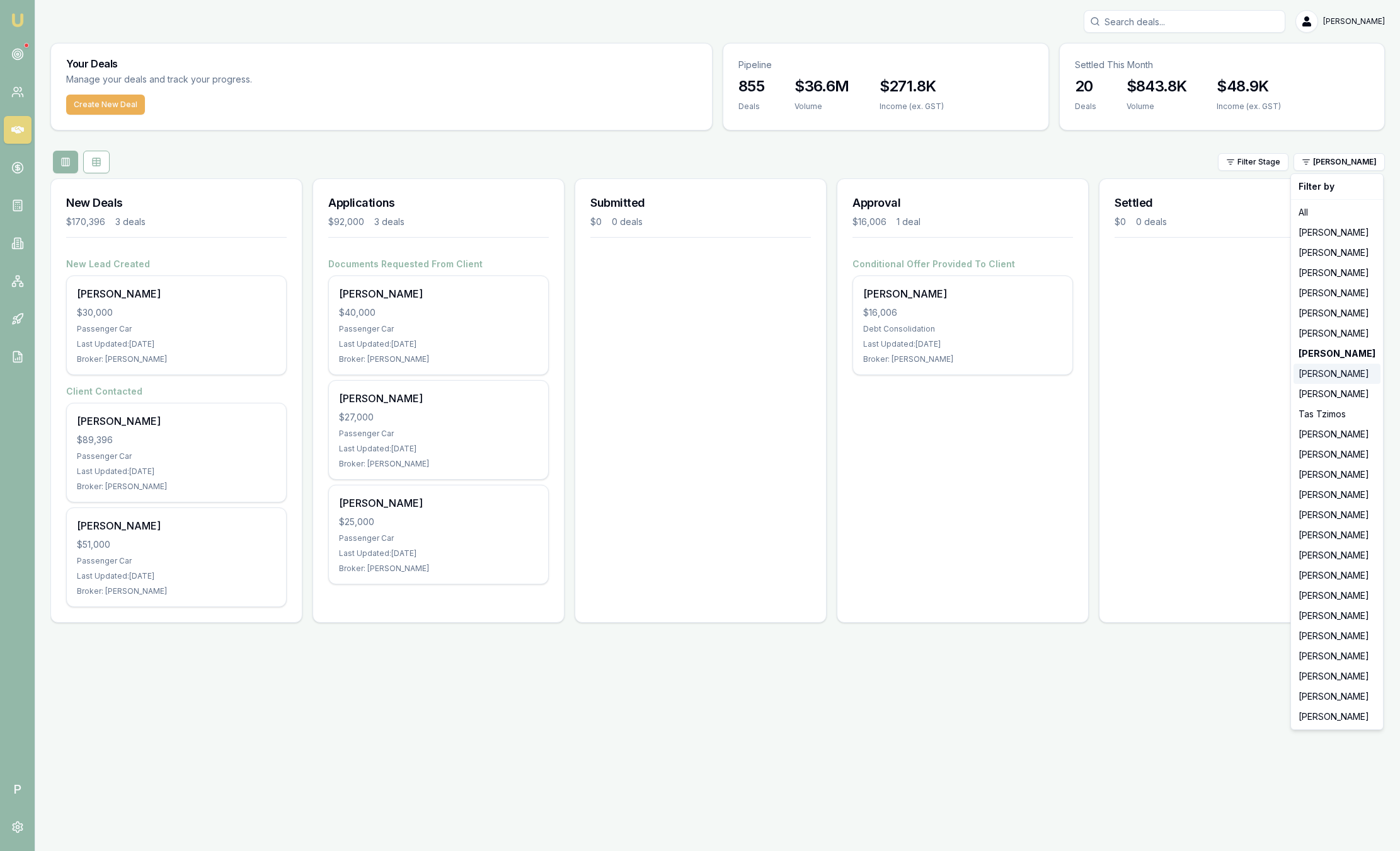
click at [1338, 371] on div "[PERSON_NAME]" at bounding box center [1336, 373] width 87 height 20
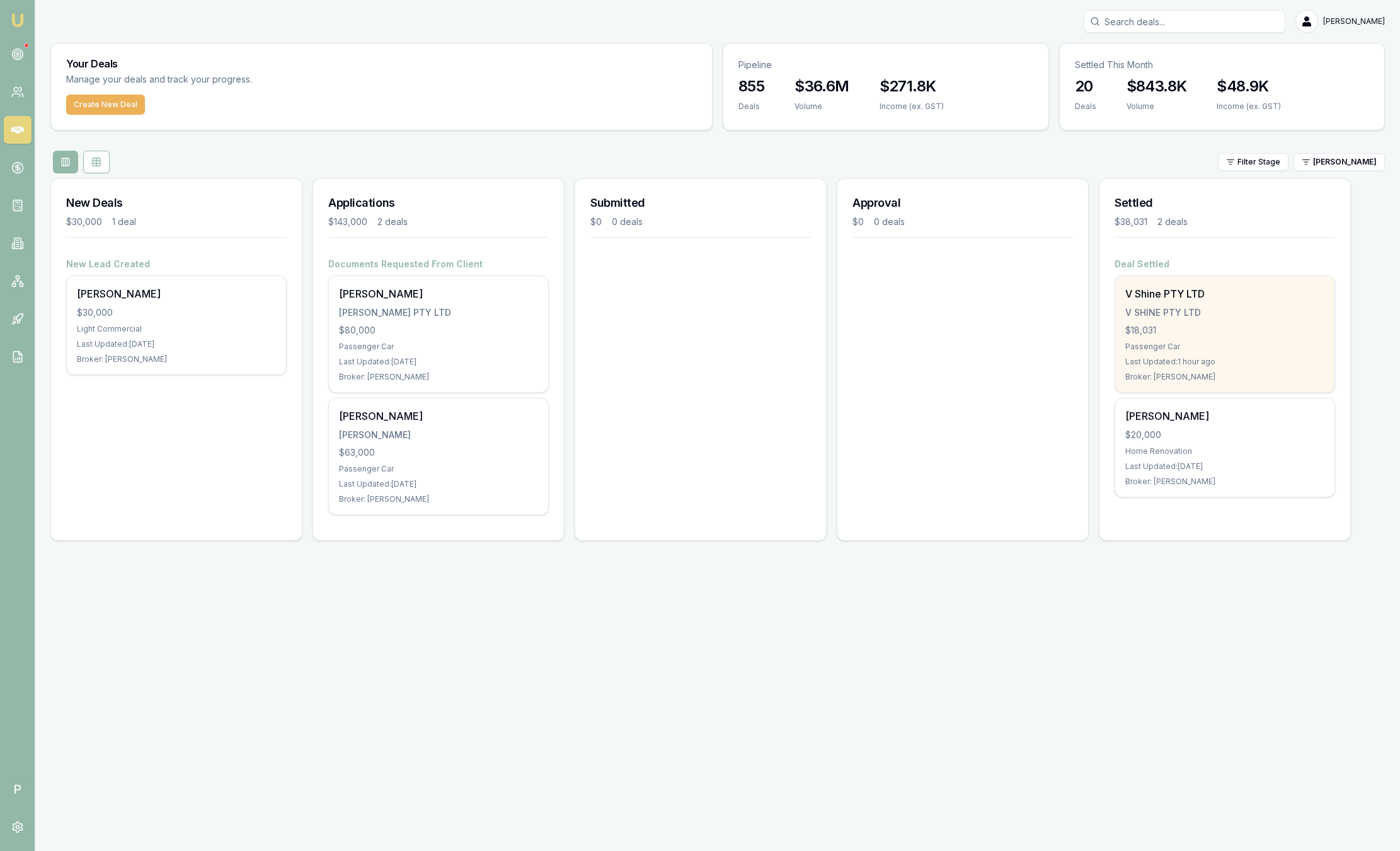
click at [1263, 342] on div "Passenger Car" at bounding box center [1224, 346] width 199 height 10
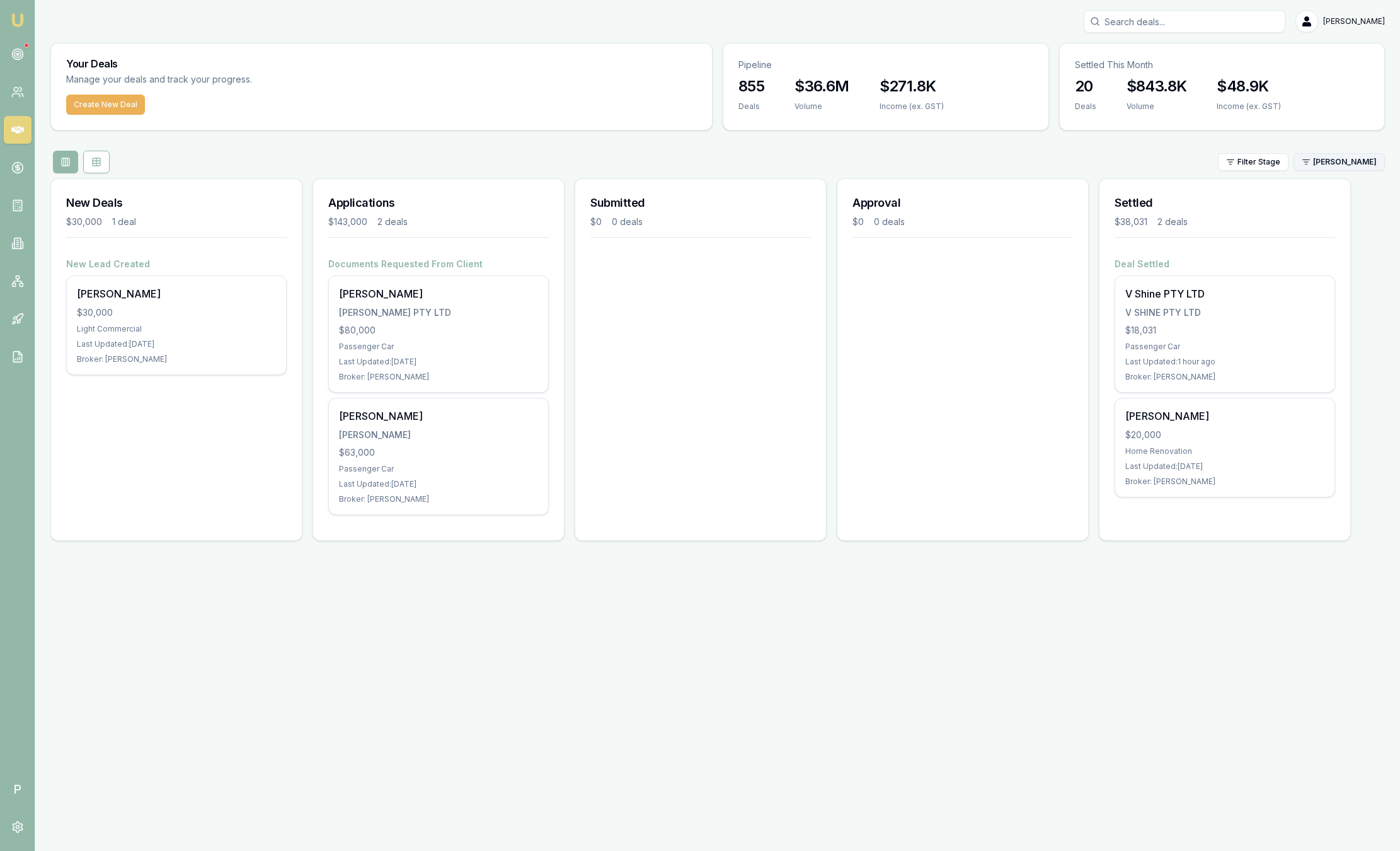
click at [1347, 163] on html "Emu Broker P Sam Crouch Toggle Menu Your Deals Manage your deals and track your…" at bounding box center [700, 426] width 1400 height 851
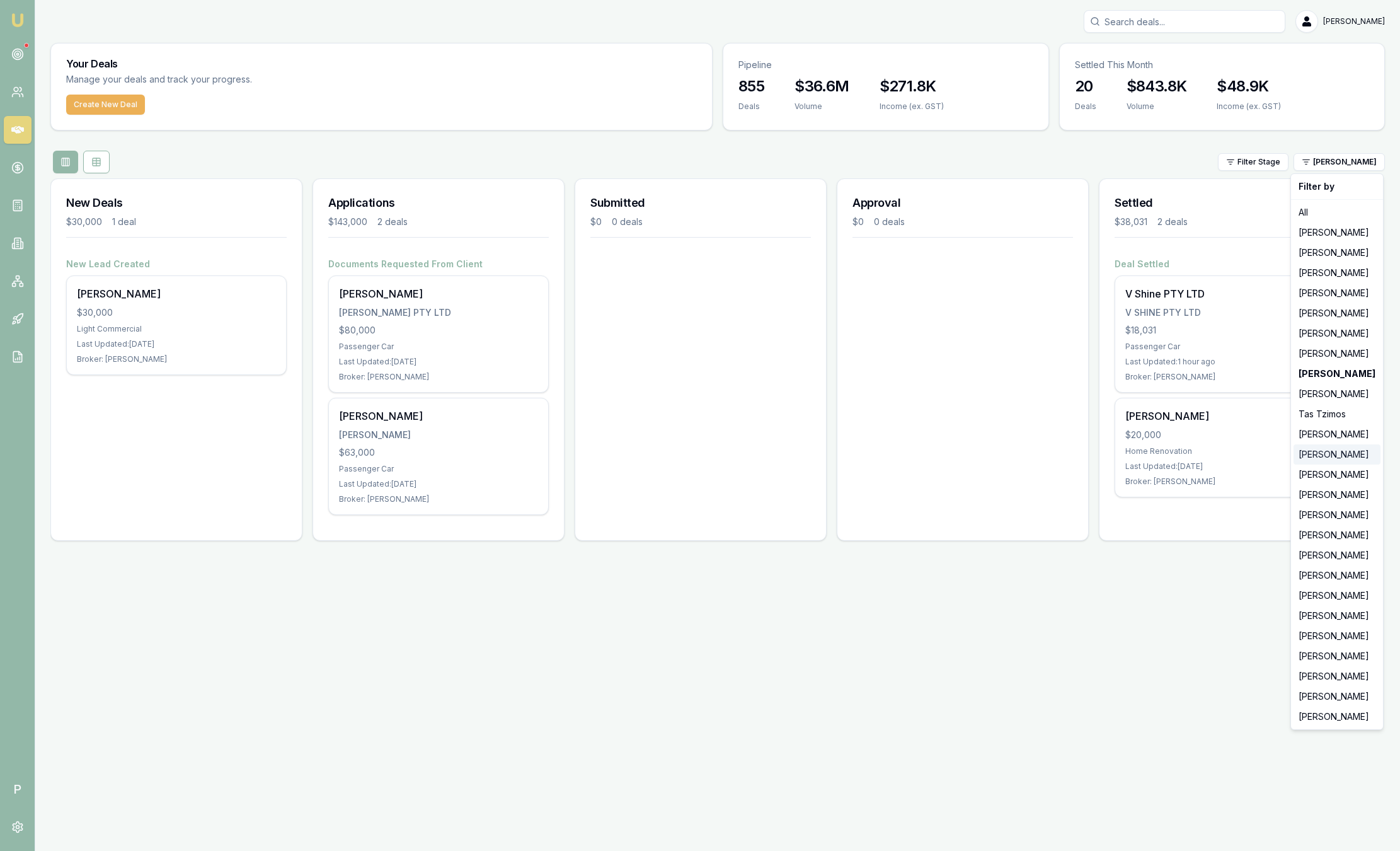
click at [1340, 455] on div "[PERSON_NAME]" at bounding box center [1336, 454] width 87 height 20
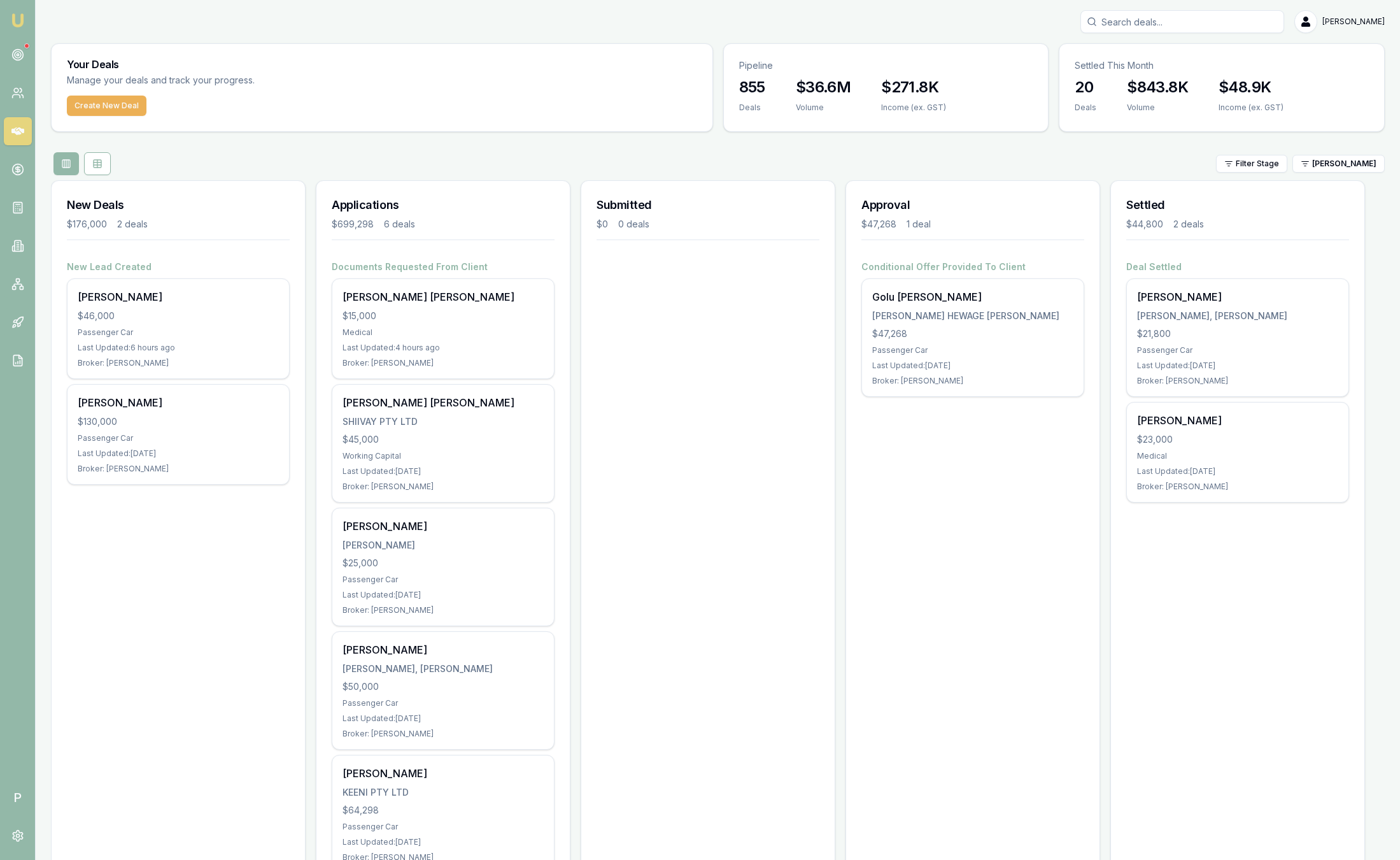
click at [1369, 178] on div "Your Deals Manage your deals and track your progress. Create New Deal Pipeline …" at bounding box center [717, 538] width 1334 height 990
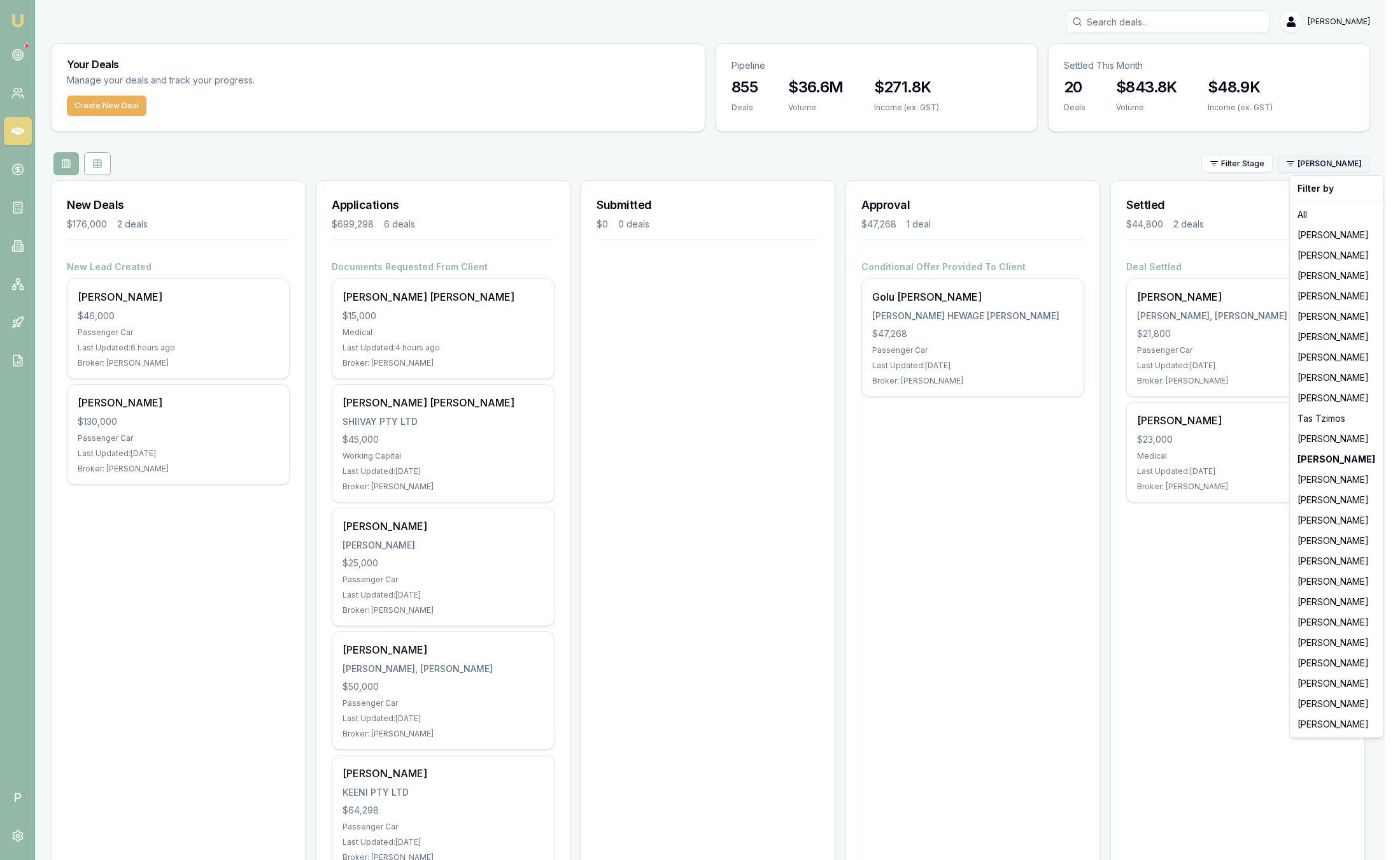
click at [1354, 165] on html "Emu Broker P Sam Crouch Toggle Menu Your Deals Manage your deals and track your…" at bounding box center [700, 430] width 1400 height 860
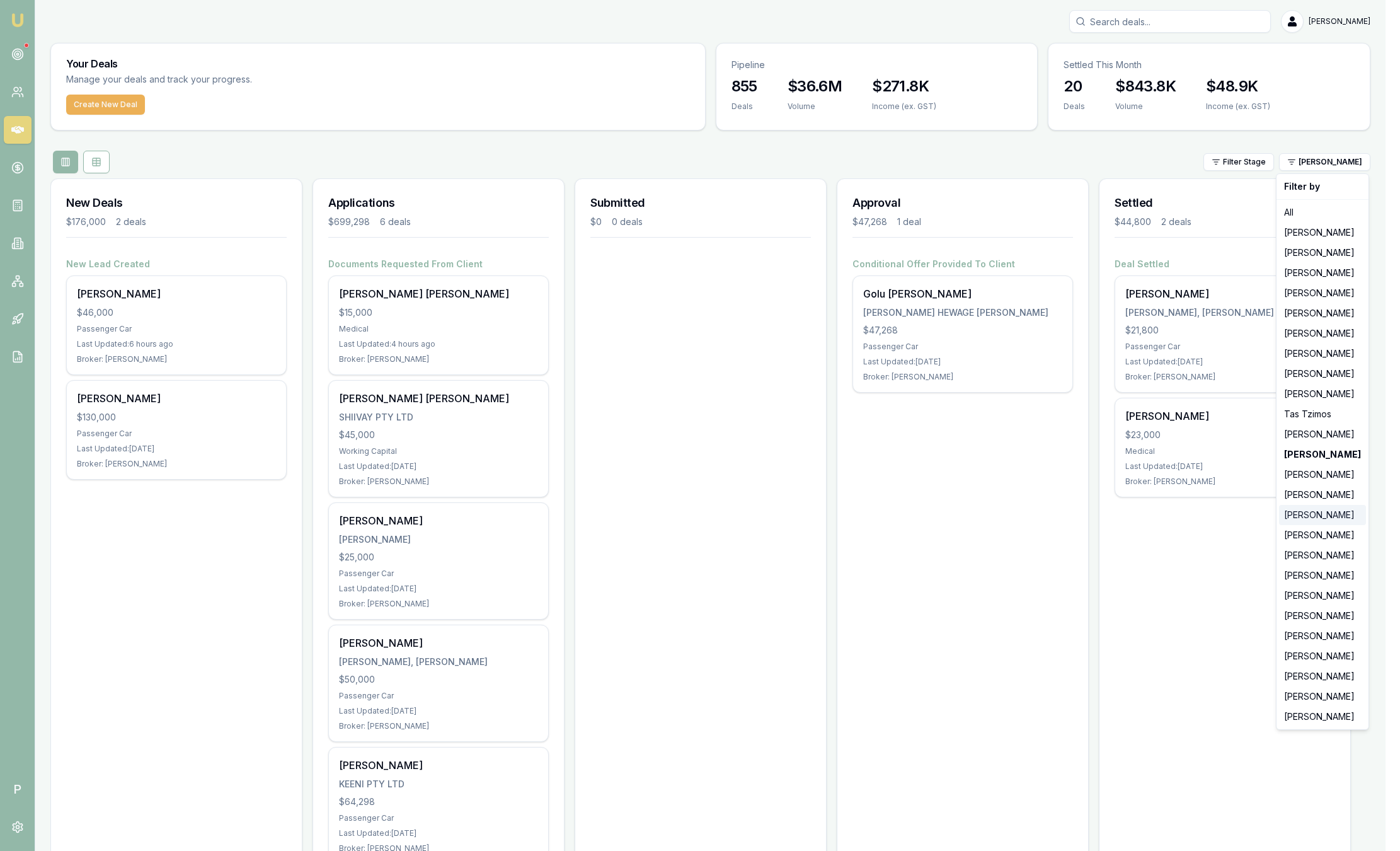
click at [1305, 512] on div "[PERSON_NAME]" at bounding box center [1322, 514] width 87 height 20
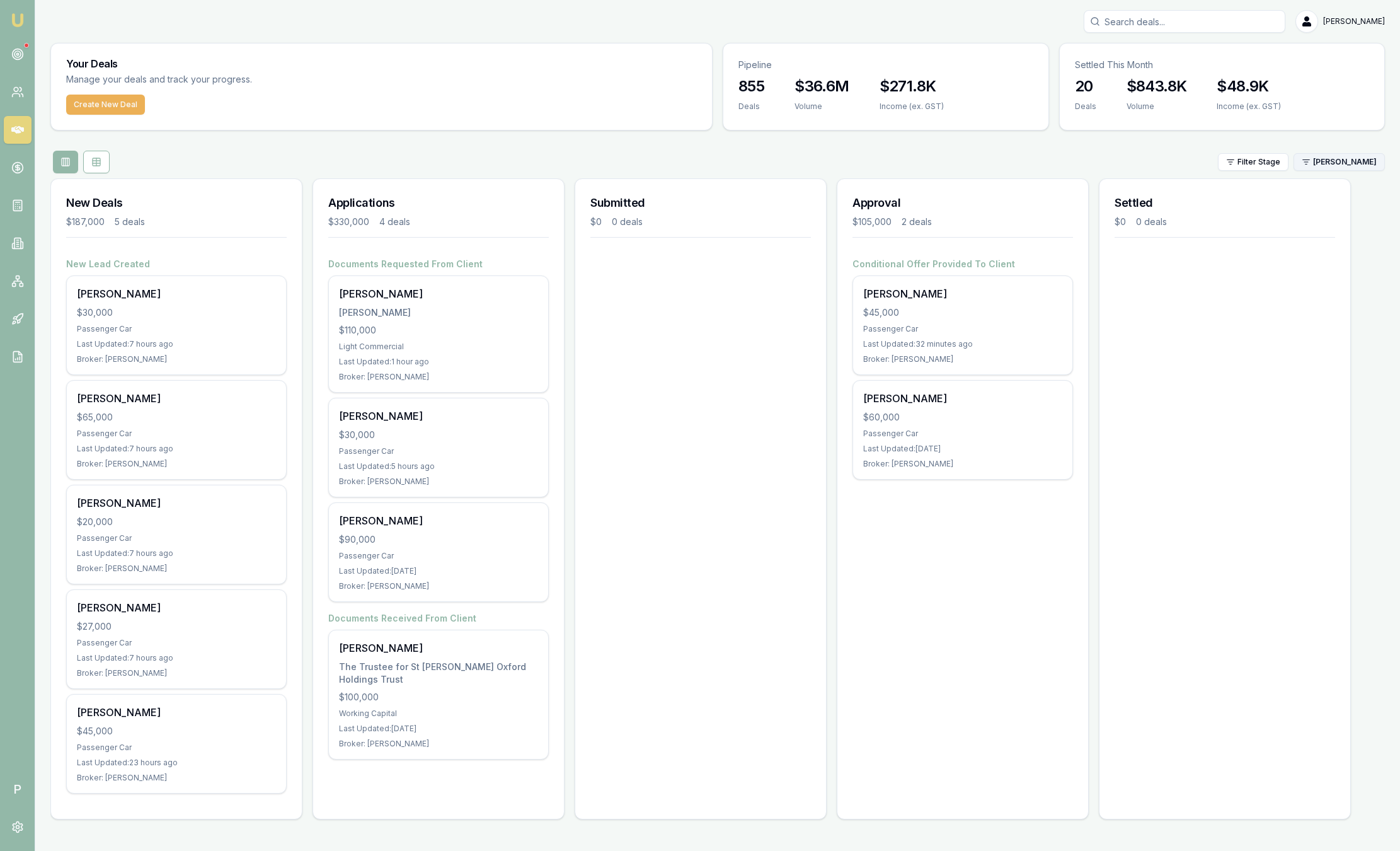
click at [1357, 168] on html "Emu Broker P Sam Crouch Toggle Menu Your Deals Manage your deals and track your…" at bounding box center [700, 426] width 1400 height 851
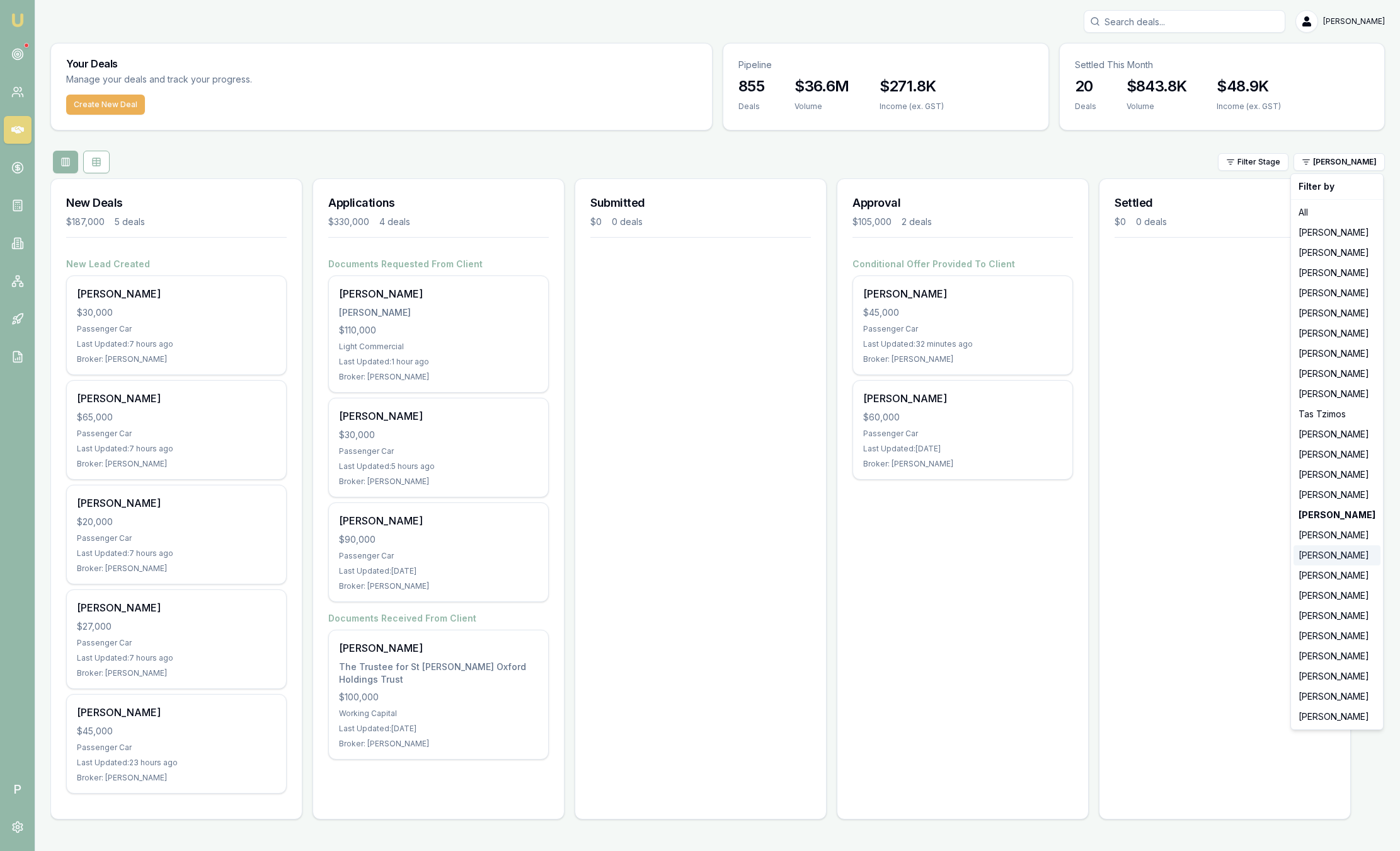
click at [1311, 551] on div "[PERSON_NAME]" at bounding box center [1336, 555] width 87 height 20
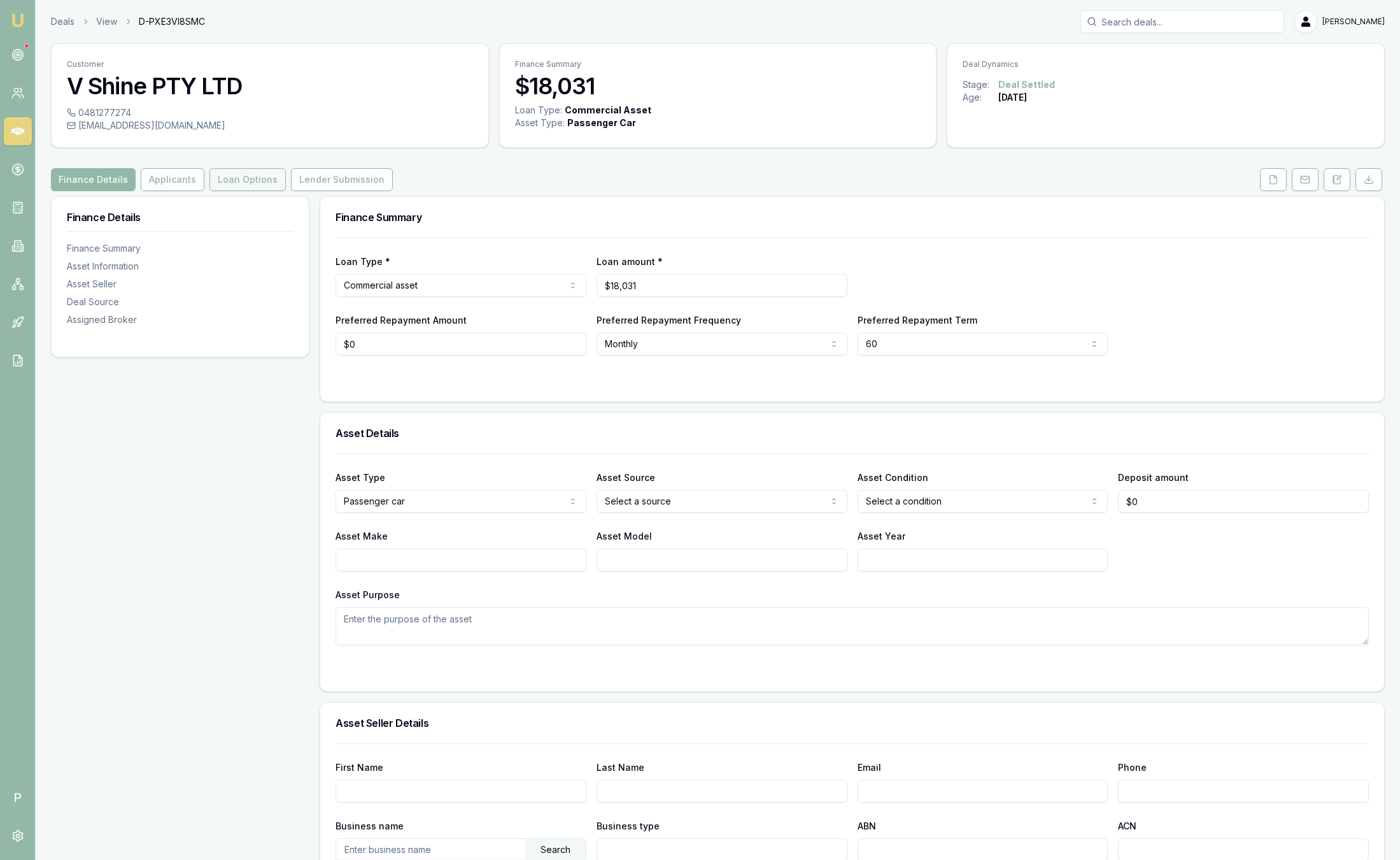
click at [248, 184] on button "Loan Options" at bounding box center [247, 180] width 76 height 23
